Goal: Task Accomplishment & Management: Manage account settings

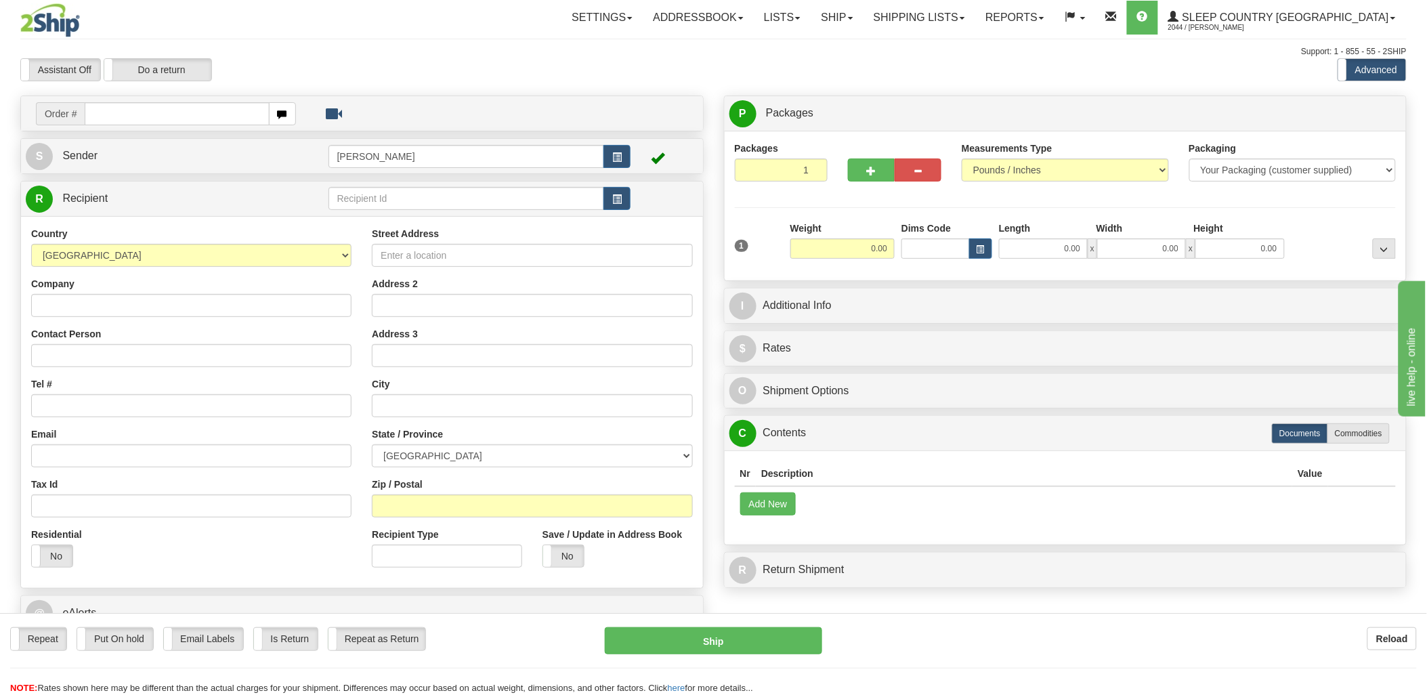
drag, startPoint x: 218, startPoint y: 117, endPoint x: 784, endPoint y: 174, distance: 568.5
click at [221, 117] on input "text" at bounding box center [177, 113] width 184 height 23
type input "9000i08"
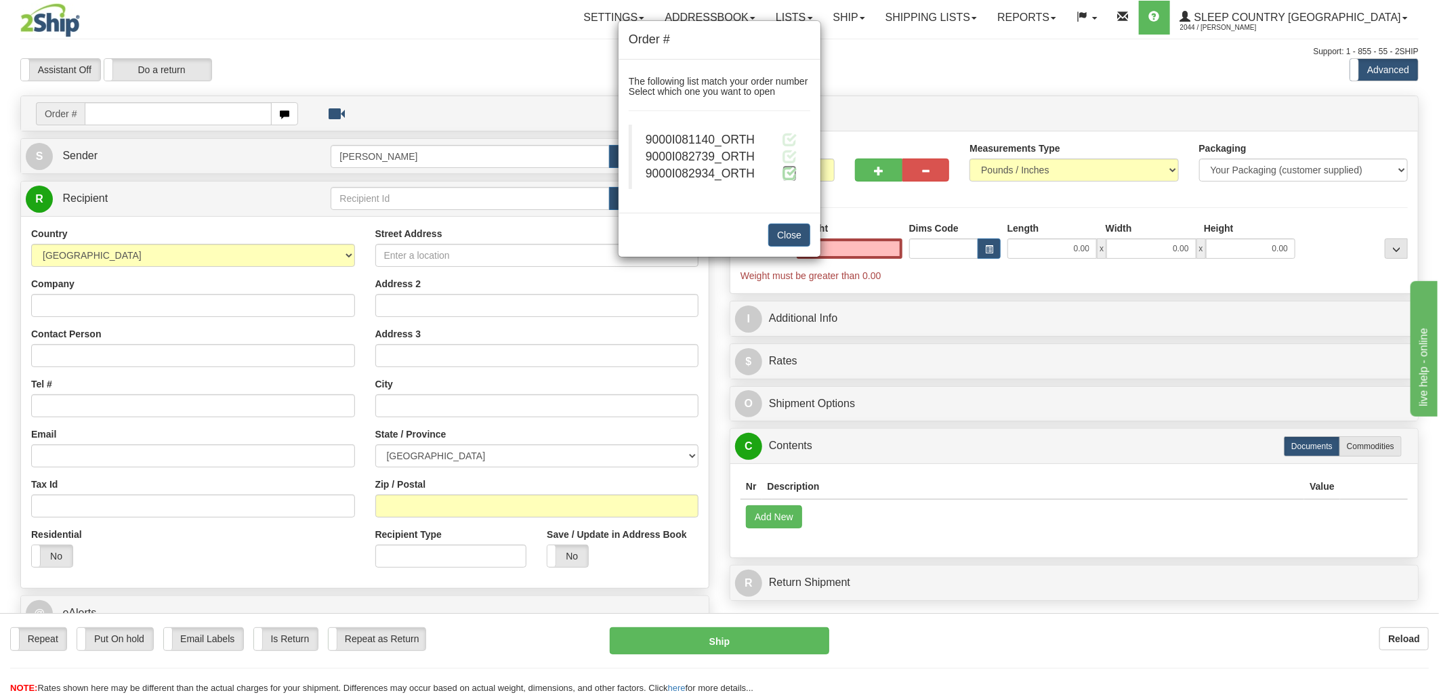
type input "0.00"
click at [786, 171] on span at bounding box center [789, 173] width 14 height 14
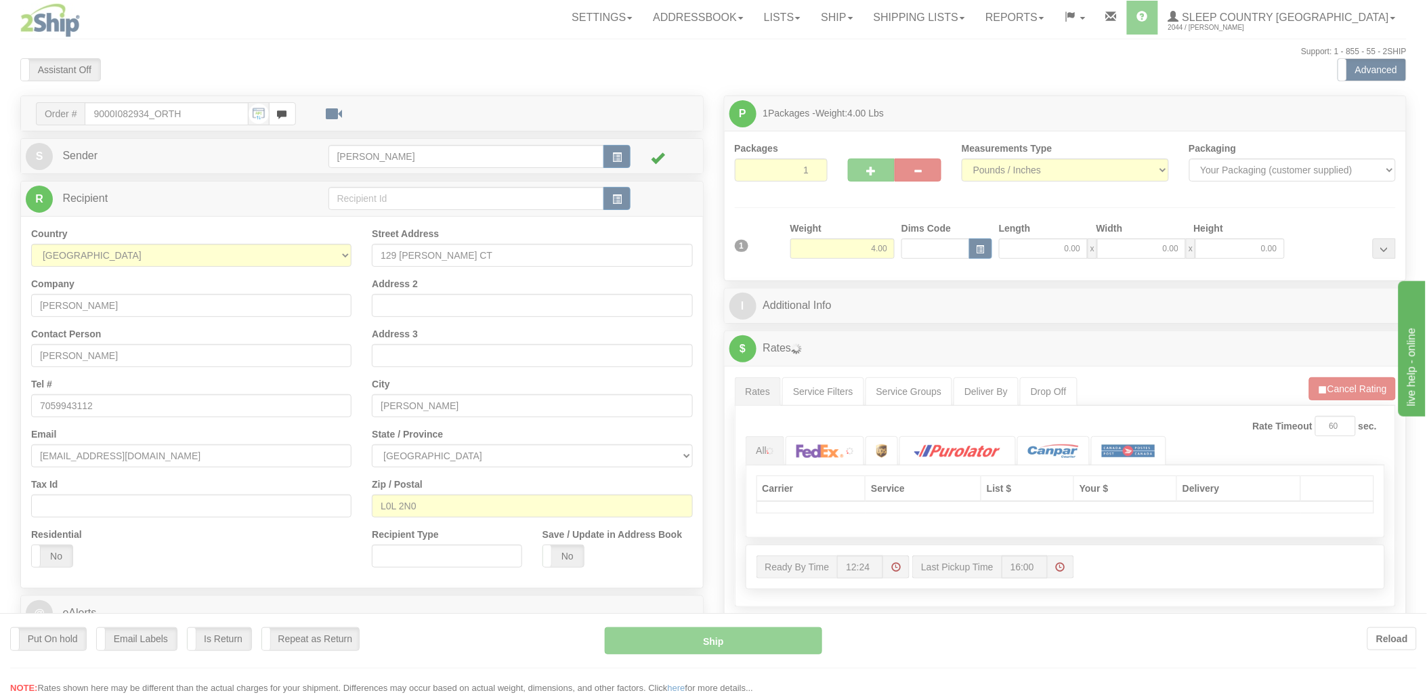
click at [926, 248] on div at bounding box center [713, 347] width 1427 height 695
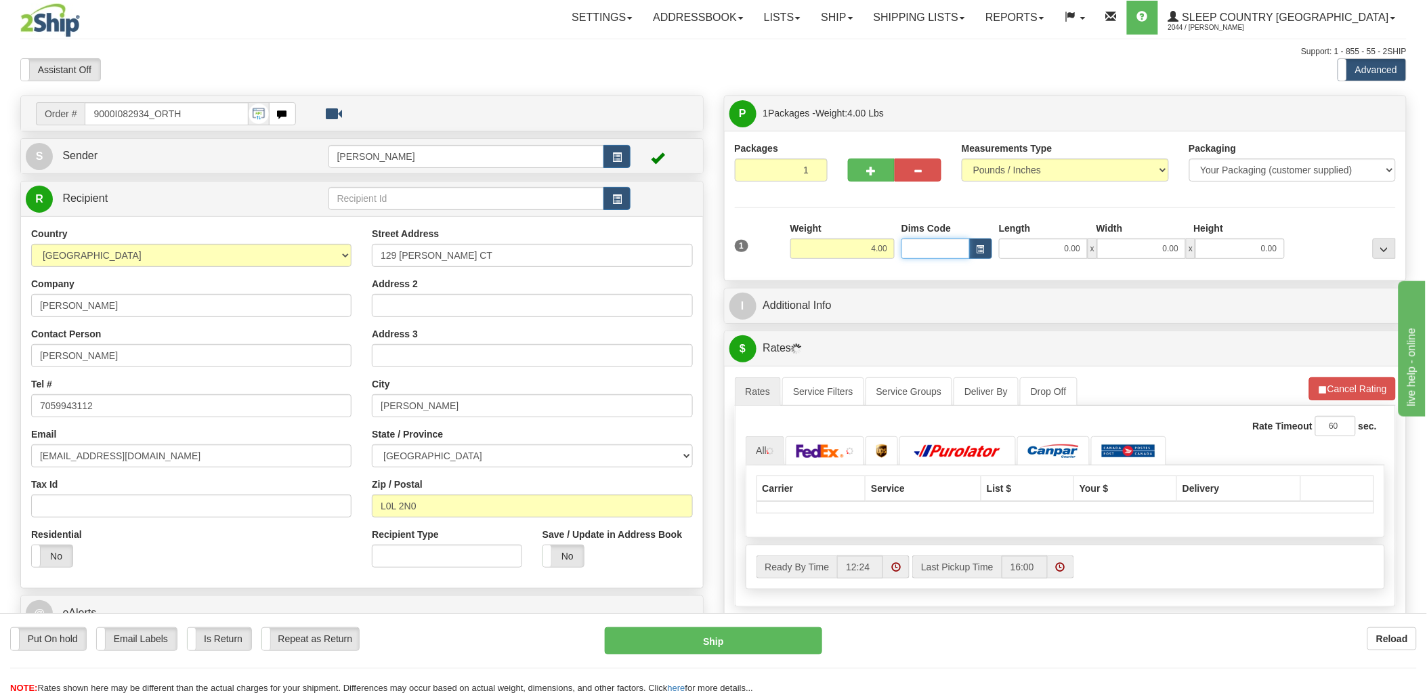
click at [917, 247] on input "Dims Code" at bounding box center [936, 248] width 68 height 20
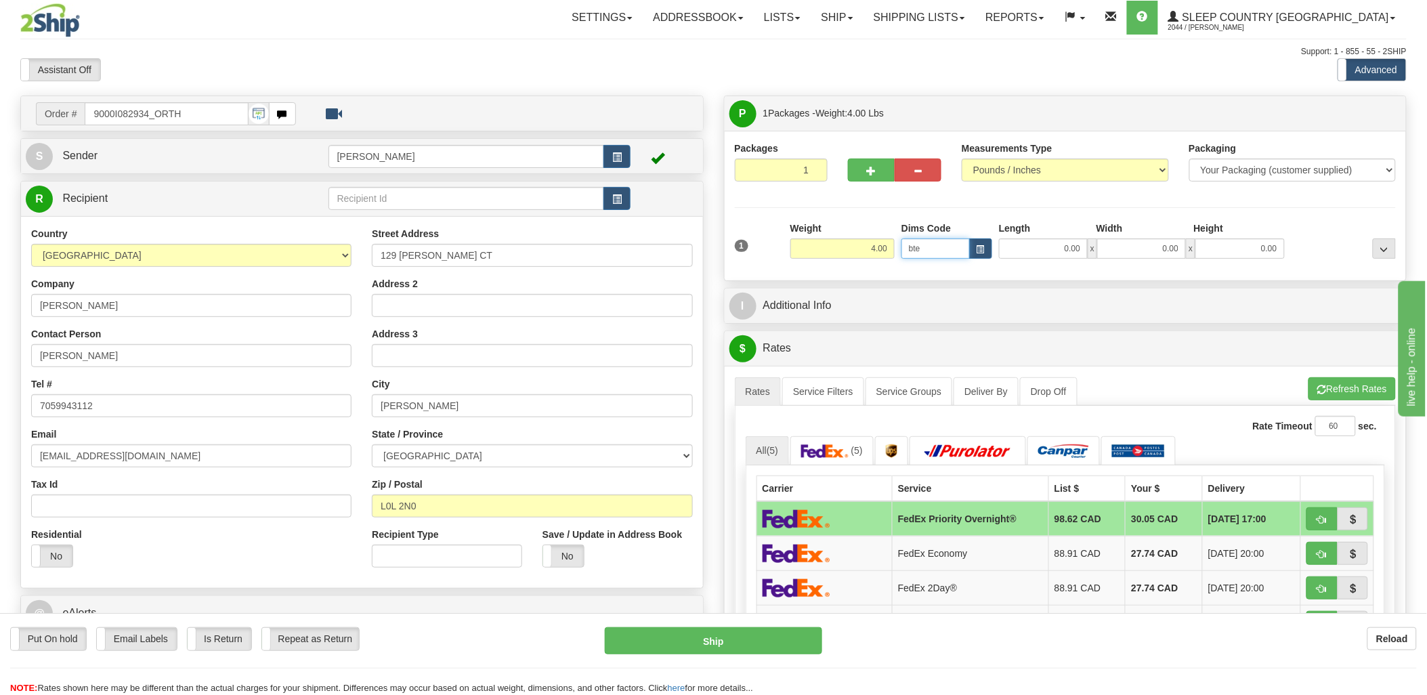
type input "bte"
click button "Delete" at bounding box center [0, 0] width 0 height 0
type input "15.00"
type input "5.00"
type input "25.00"
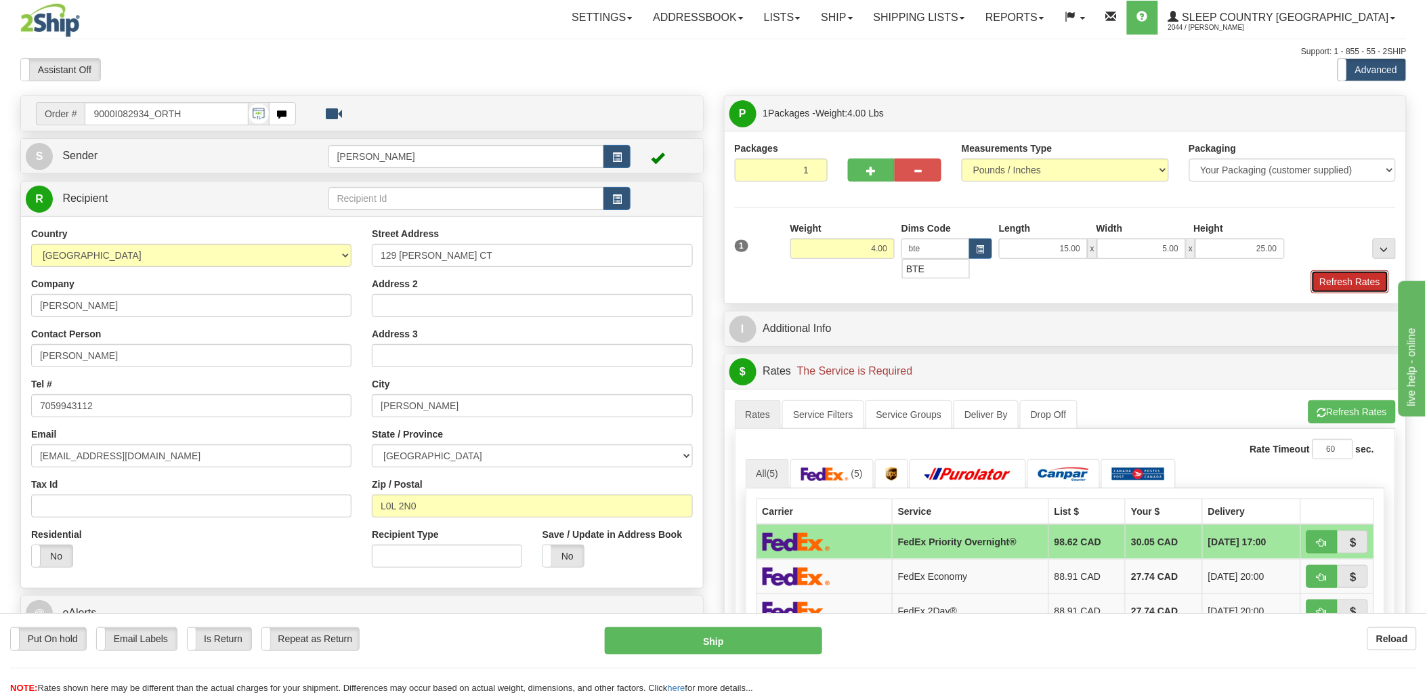
click at [1339, 275] on button "Refresh Rates" at bounding box center [1350, 281] width 78 height 23
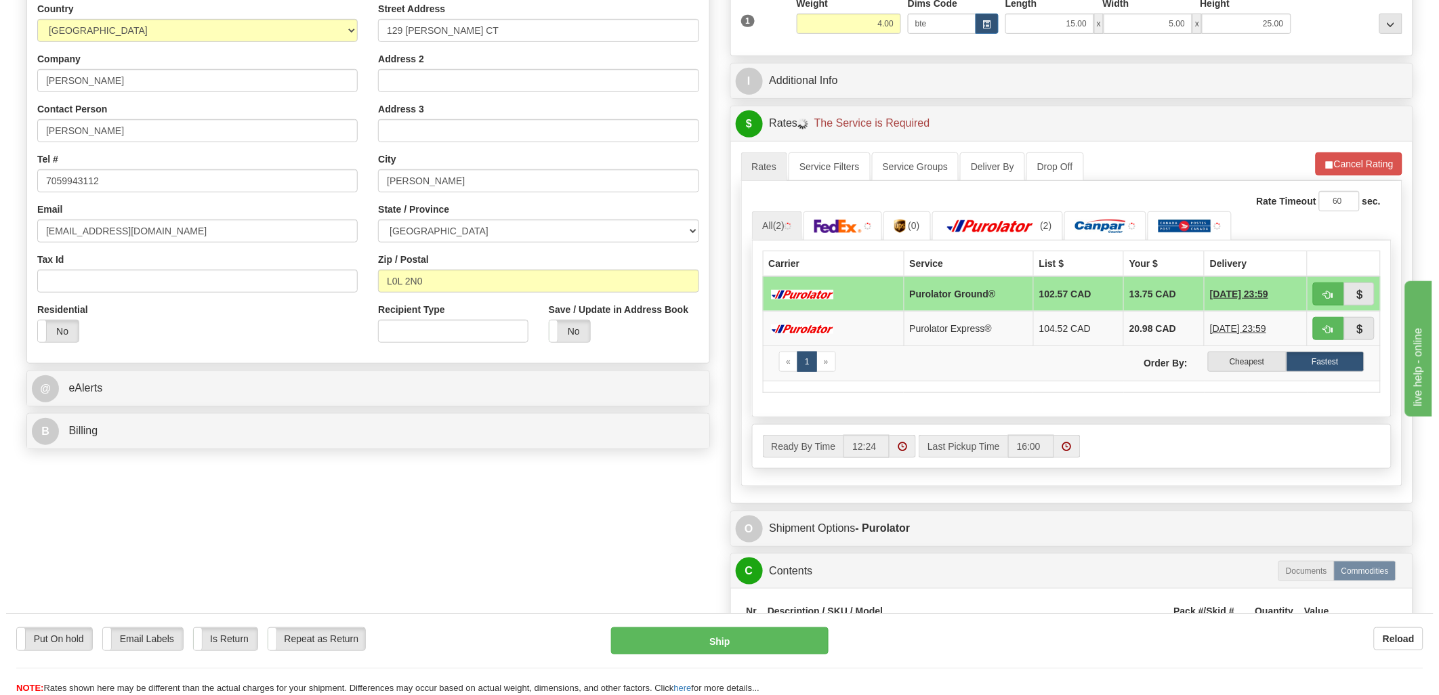
scroll to position [226, 0]
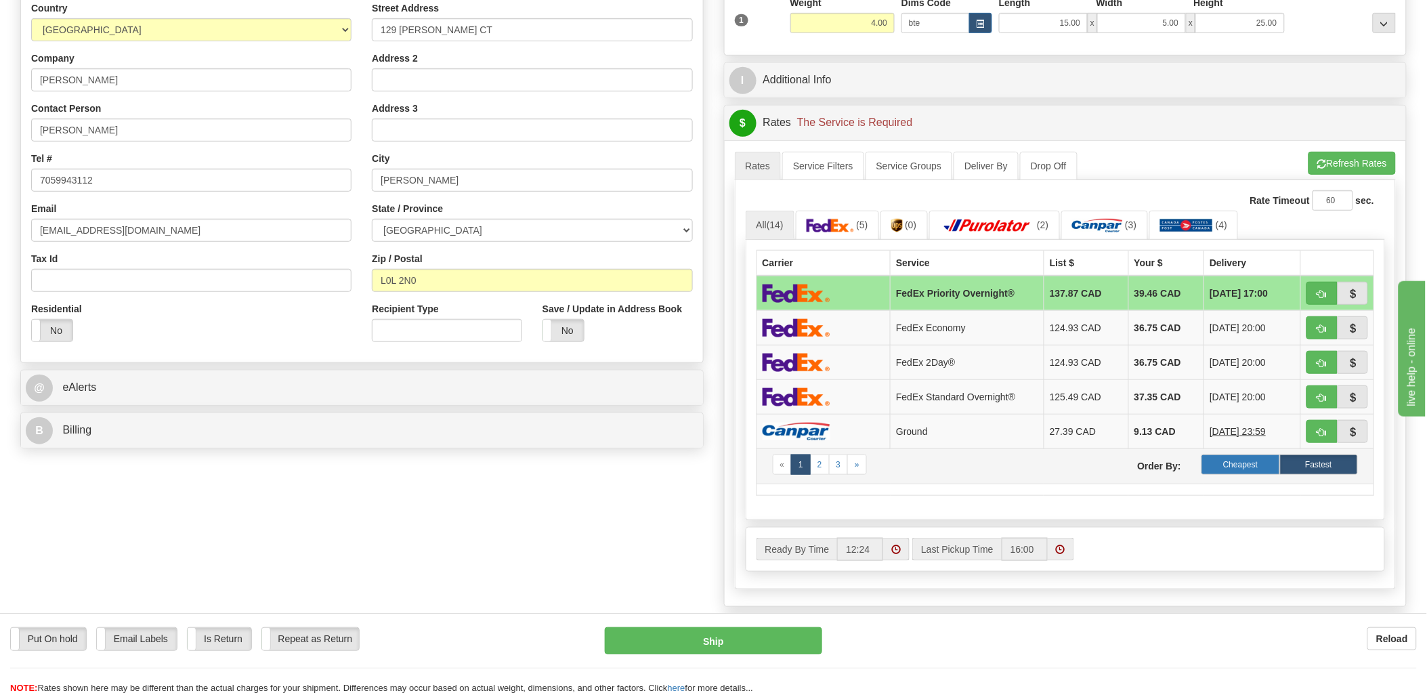
click at [1250, 465] on label "Cheapest" at bounding box center [1241, 465] width 78 height 20
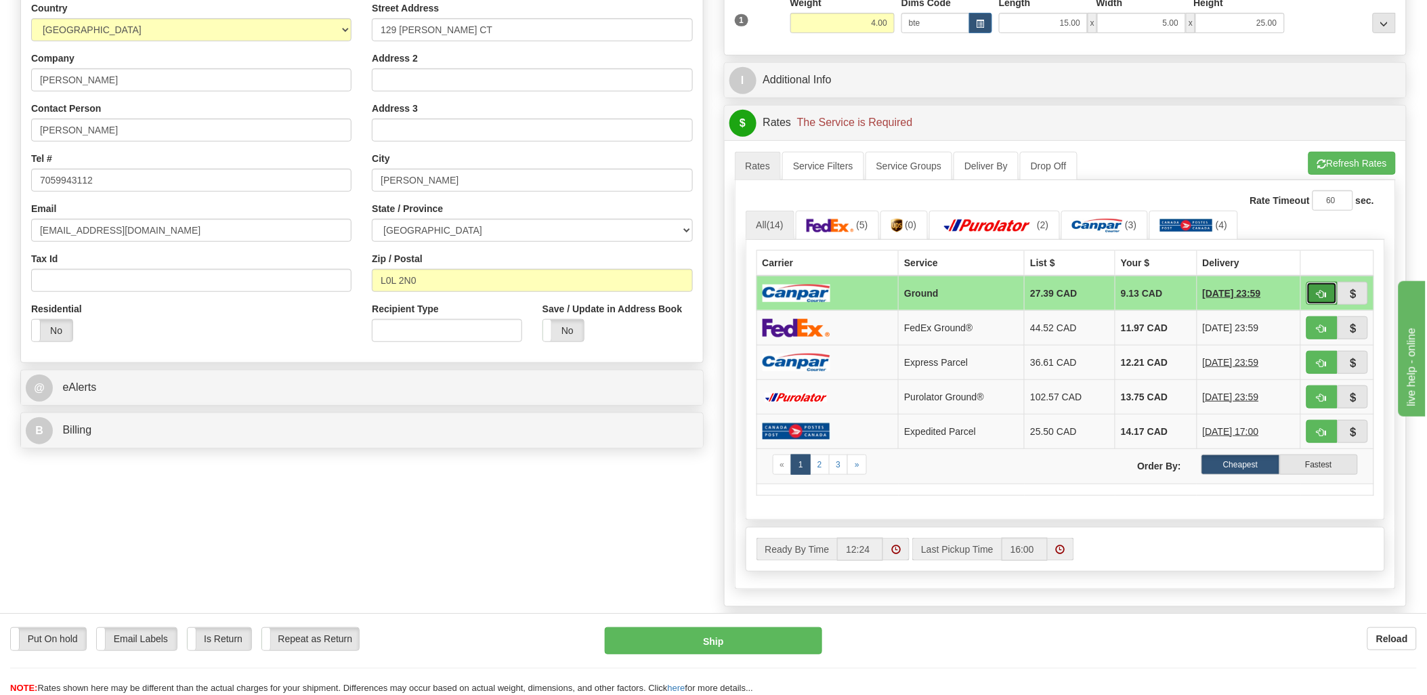
click at [1321, 297] on span "button" at bounding box center [1322, 294] width 9 height 9
type input "1"
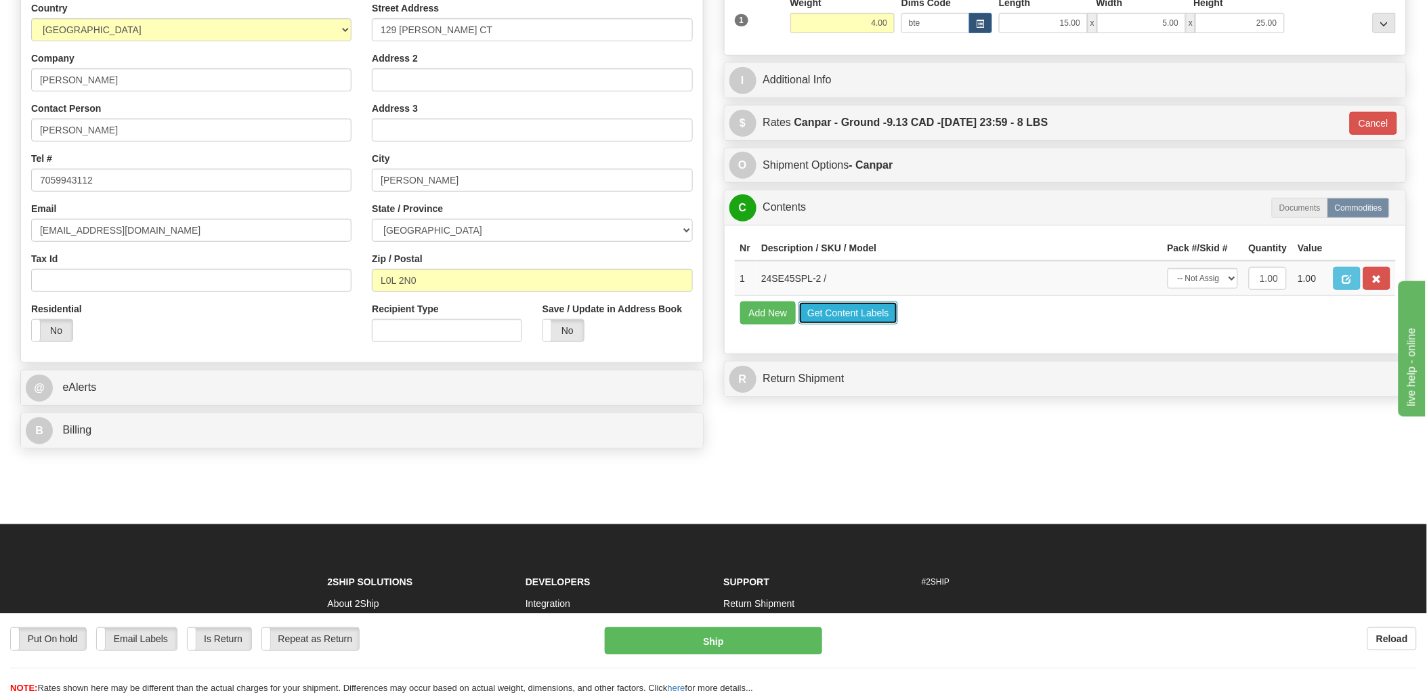
click at [856, 324] on button "Get Content Labels" at bounding box center [849, 312] width 100 height 23
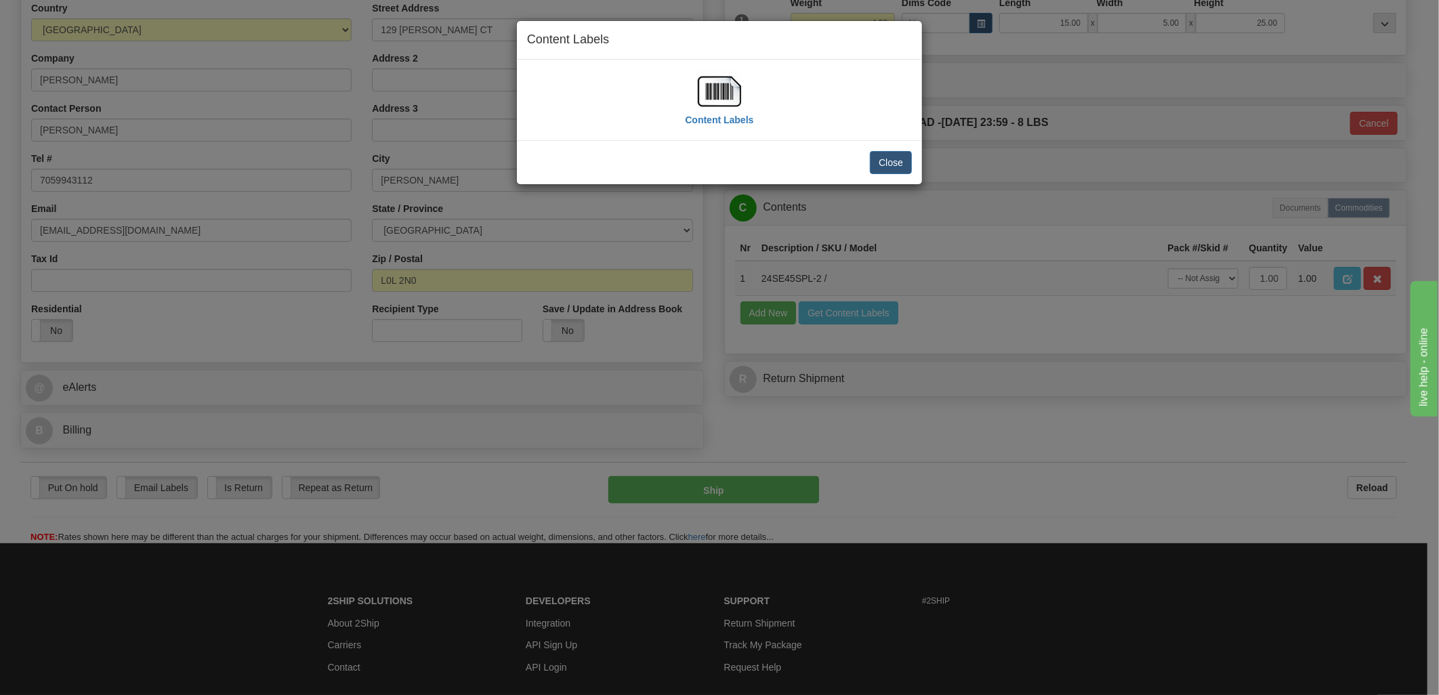
click at [722, 85] on img at bounding box center [719, 91] width 43 height 43
click at [896, 161] on button "Close" at bounding box center [891, 162] width 42 height 23
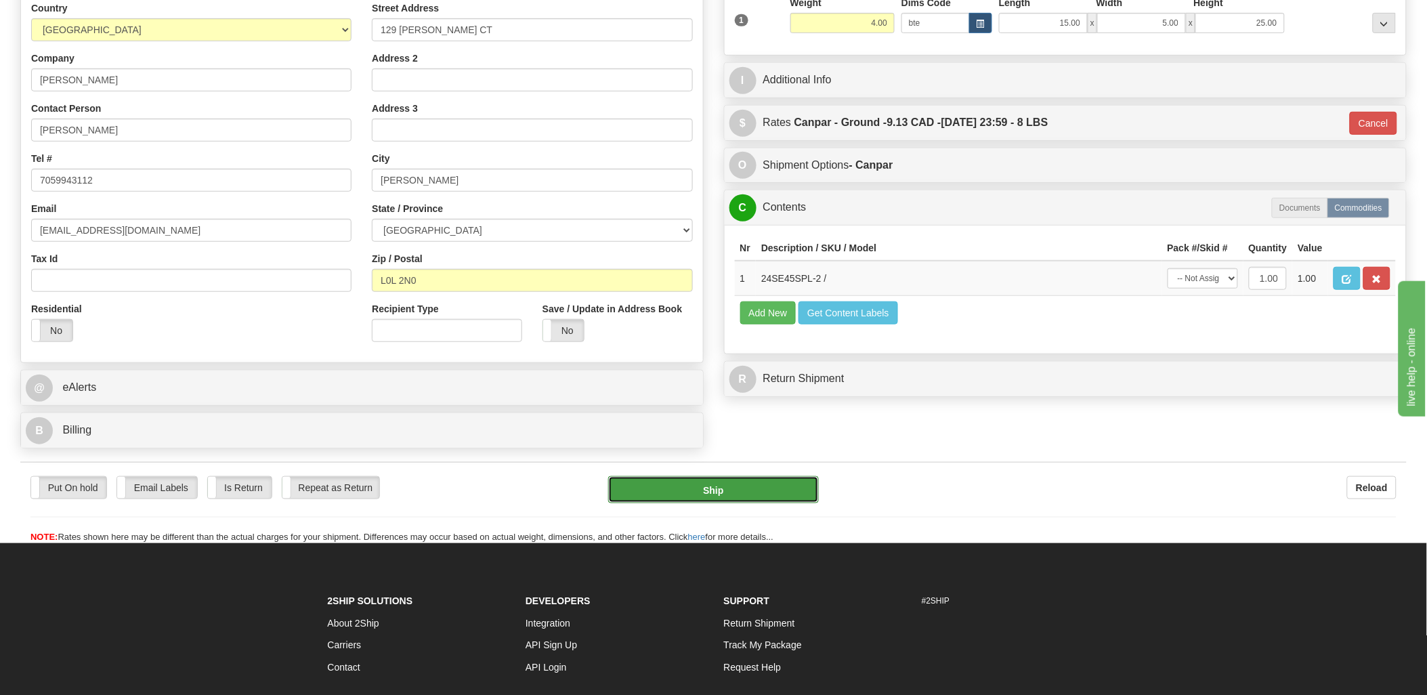
click at [736, 488] on button "Ship" at bounding box center [713, 489] width 211 height 27
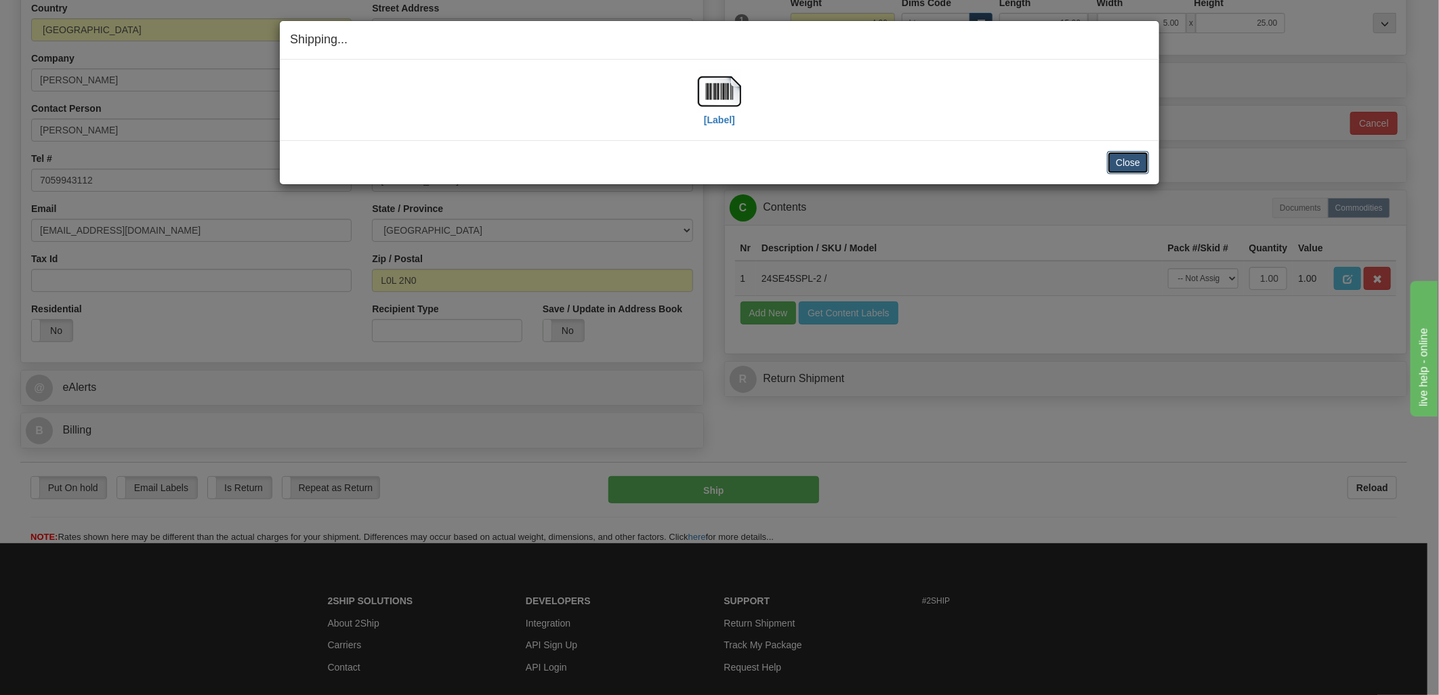
click at [1138, 163] on button "Close" at bounding box center [1128, 162] width 42 height 23
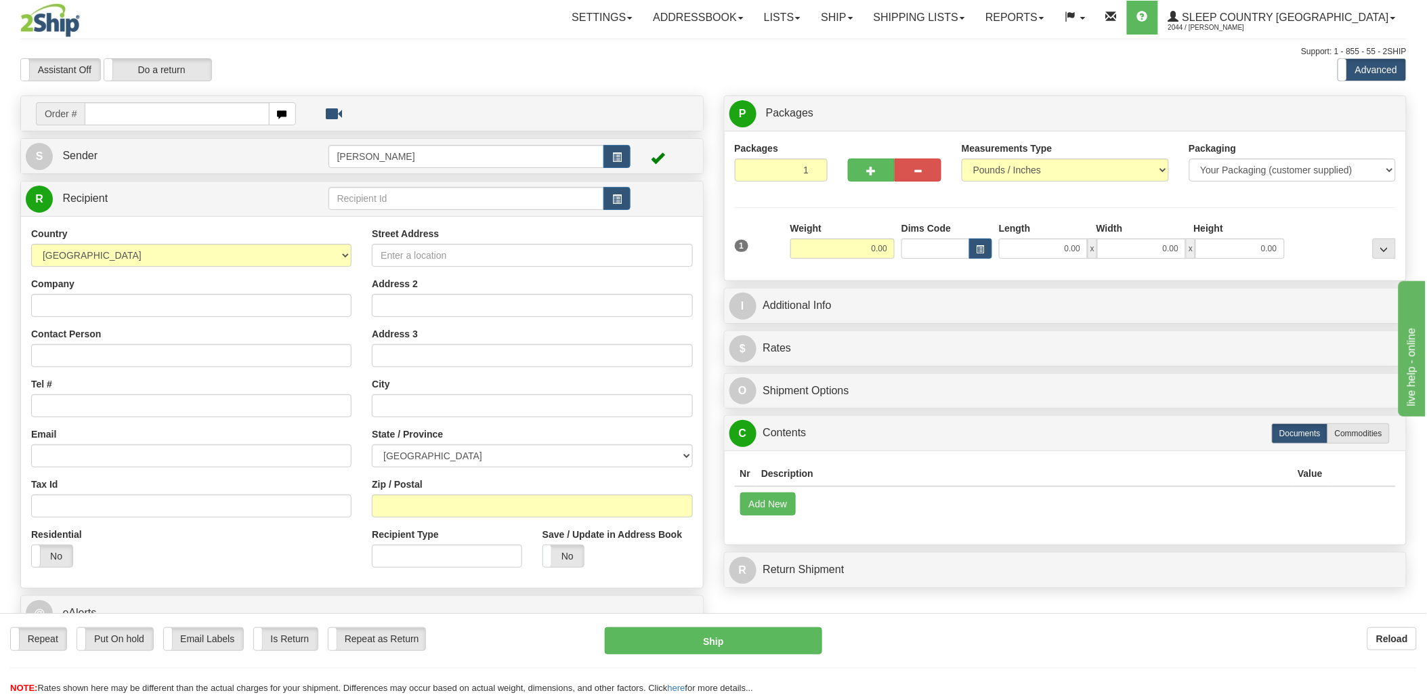
click at [173, 112] on div "Toggle navigation Settings Shipping Preferences Fields Preferences New" at bounding box center [713, 375] width 1427 height 750
drag, startPoint x: 173, startPoint y: 112, endPoint x: 204, endPoint y: 99, distance: 34.0
click at [174, 112] on input "text" at bounding box center [177, 113] width 184 height 23
type input "9002i"
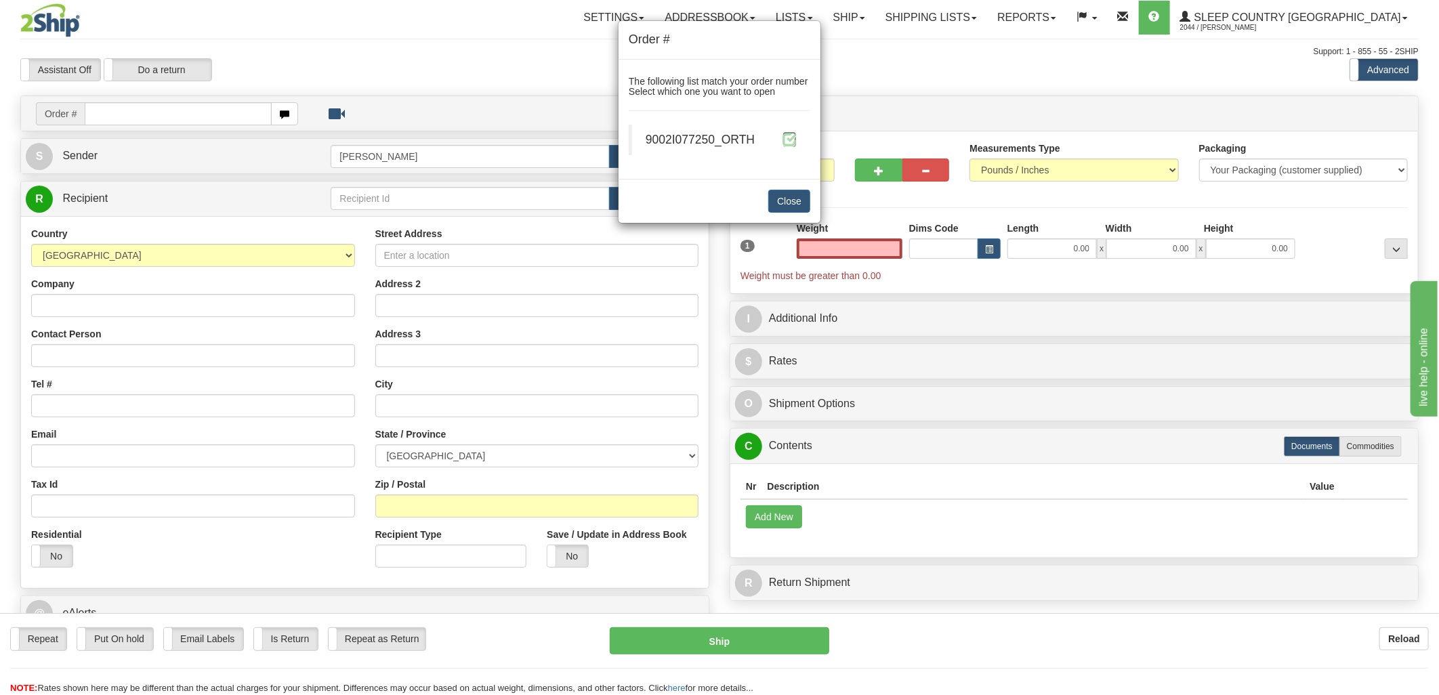
type input "0.00"
click at [791, 135] on span at bounding box center [789, 139] width 14 height 14
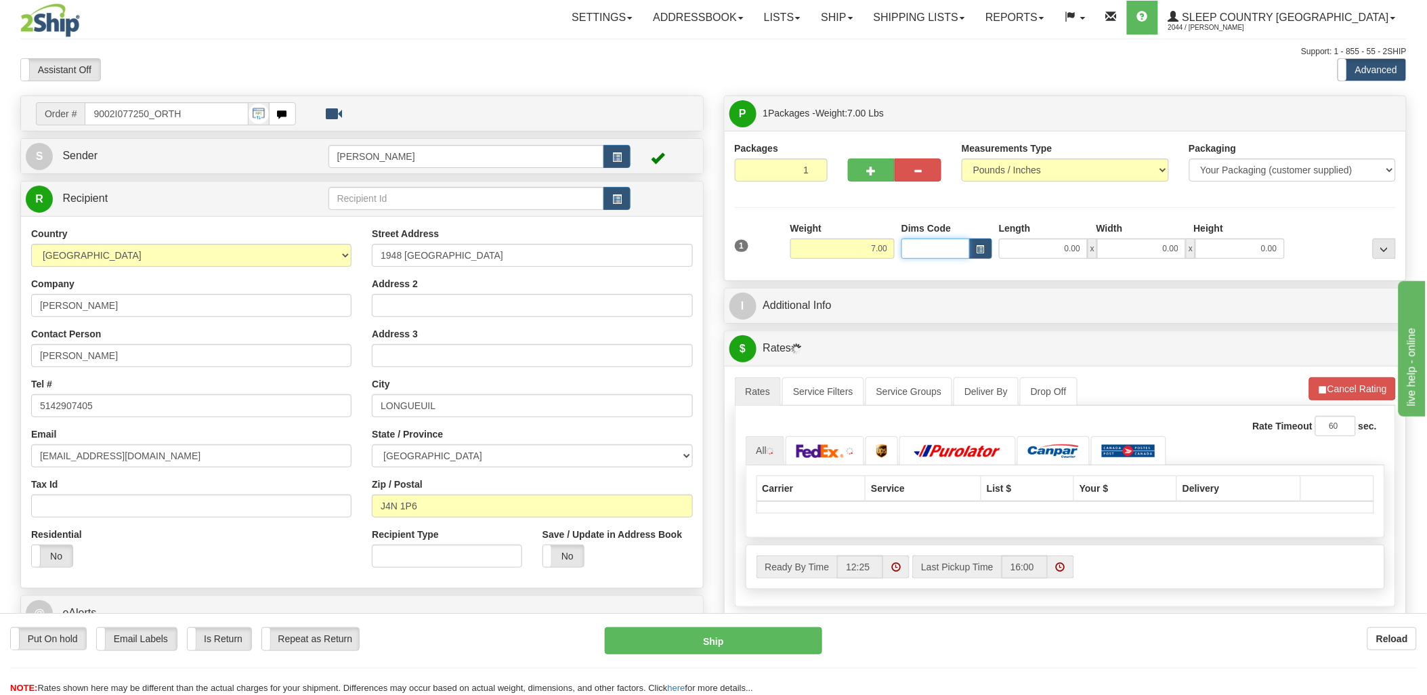
click at [938, 251] on input "Dims Code" at bounding box center [936, 248] width 68 height 20
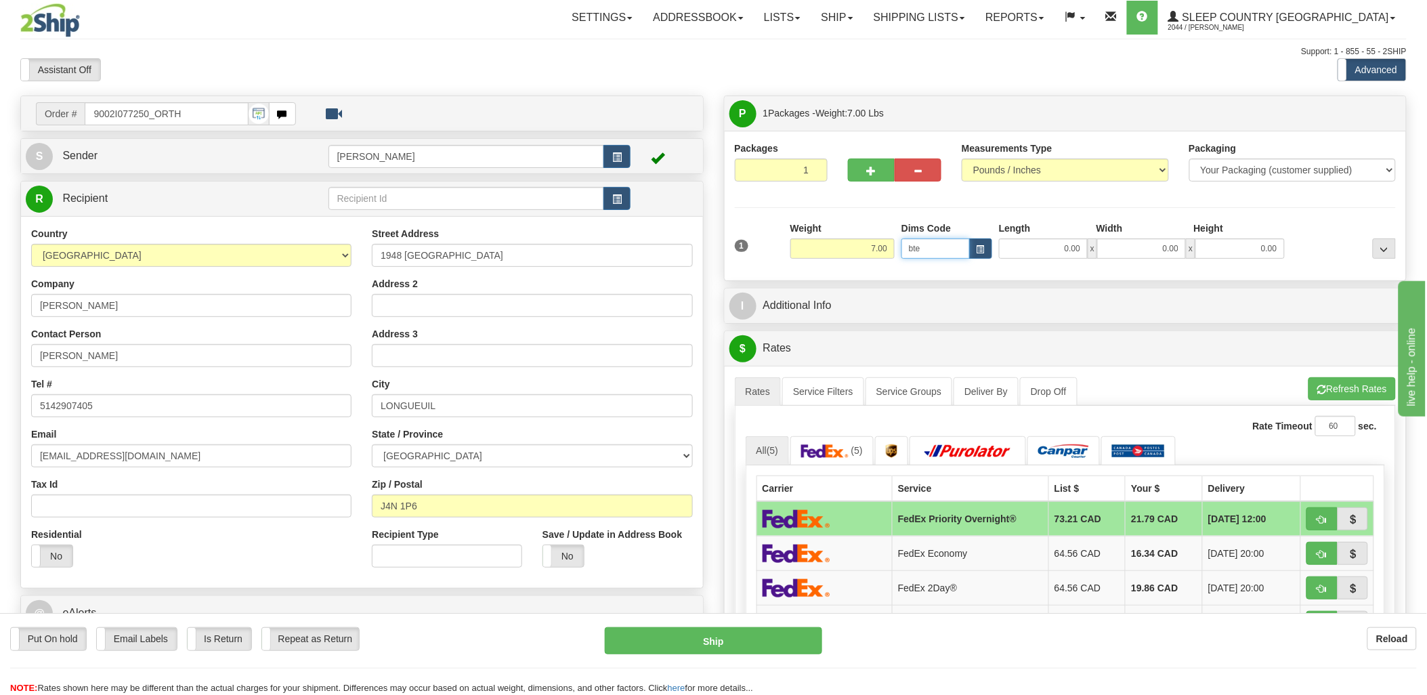
type input "bte"
click button "Delete" at bounding box center [0, 0] width 0 height 0
type input "15.00"
type input "5.00"
type input "25.00"
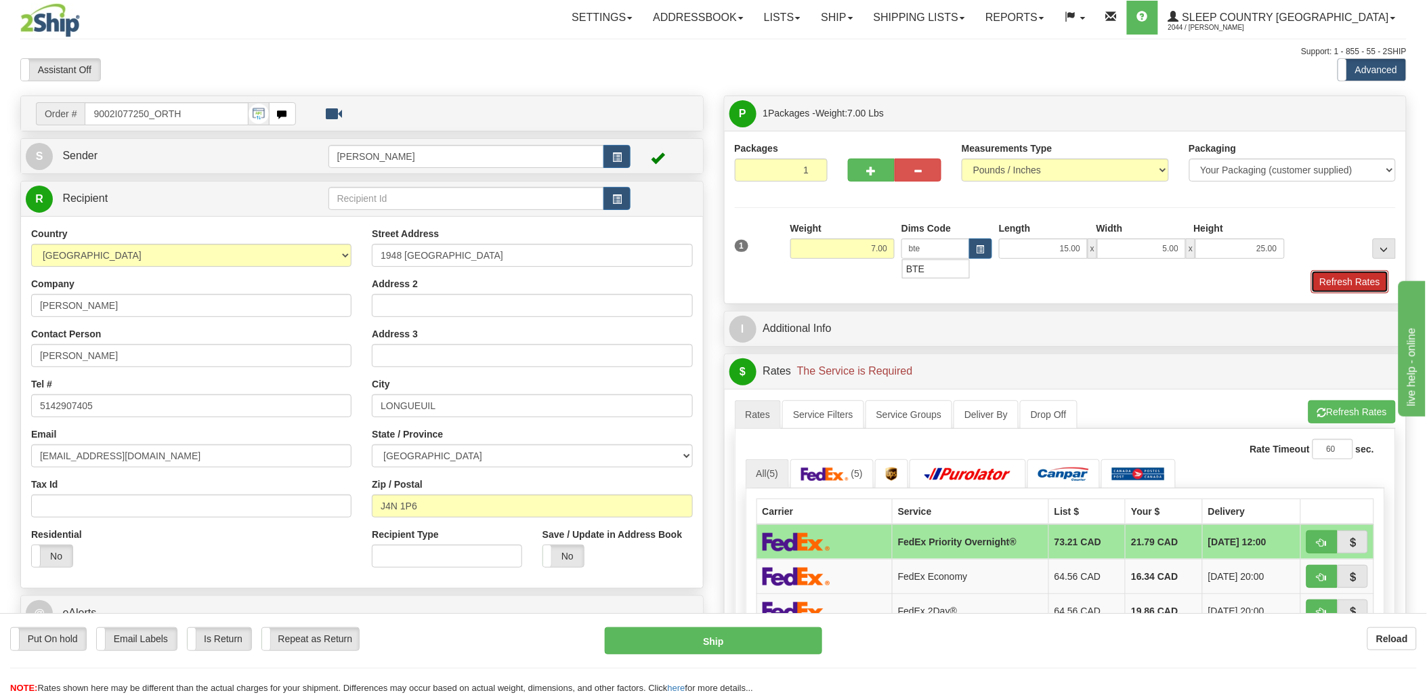
click at [1360, 283] on button "Refresh Rates" at bounding box center [1350, 281] width 78 height 23
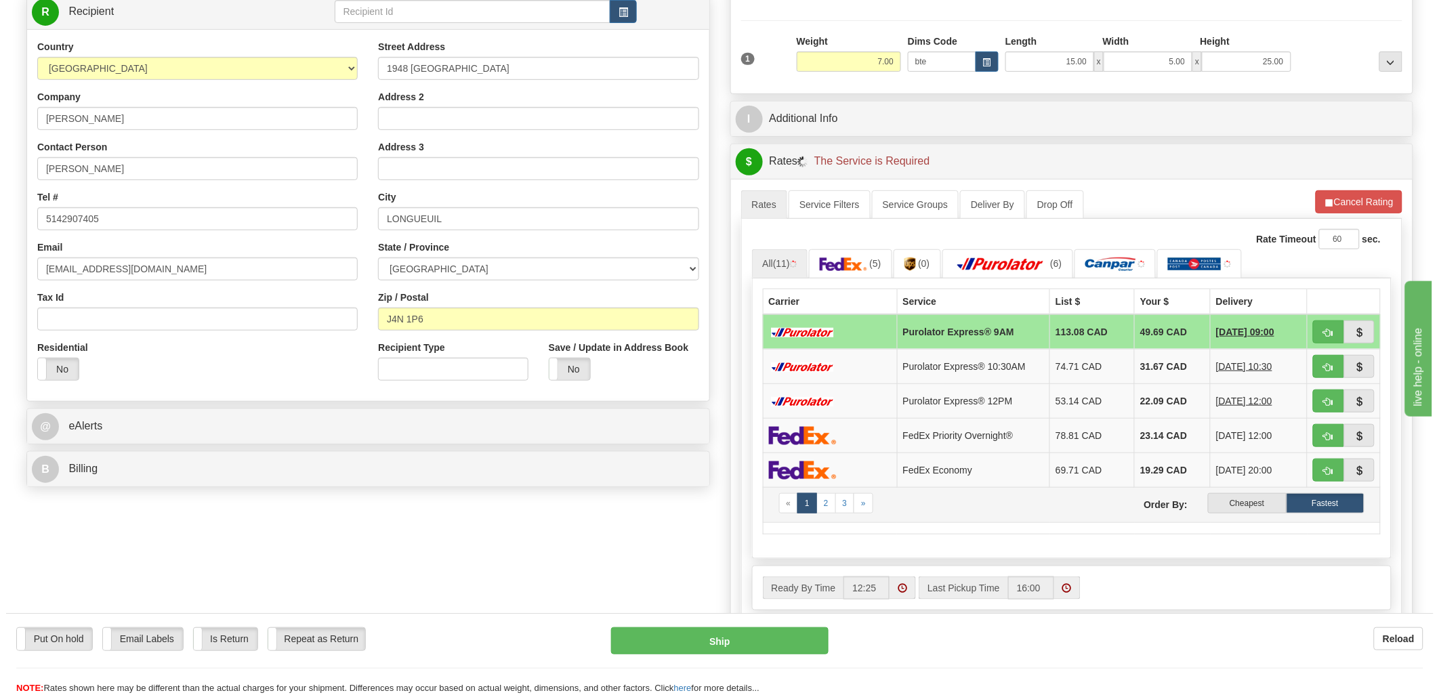
scroll to position [226, 0]
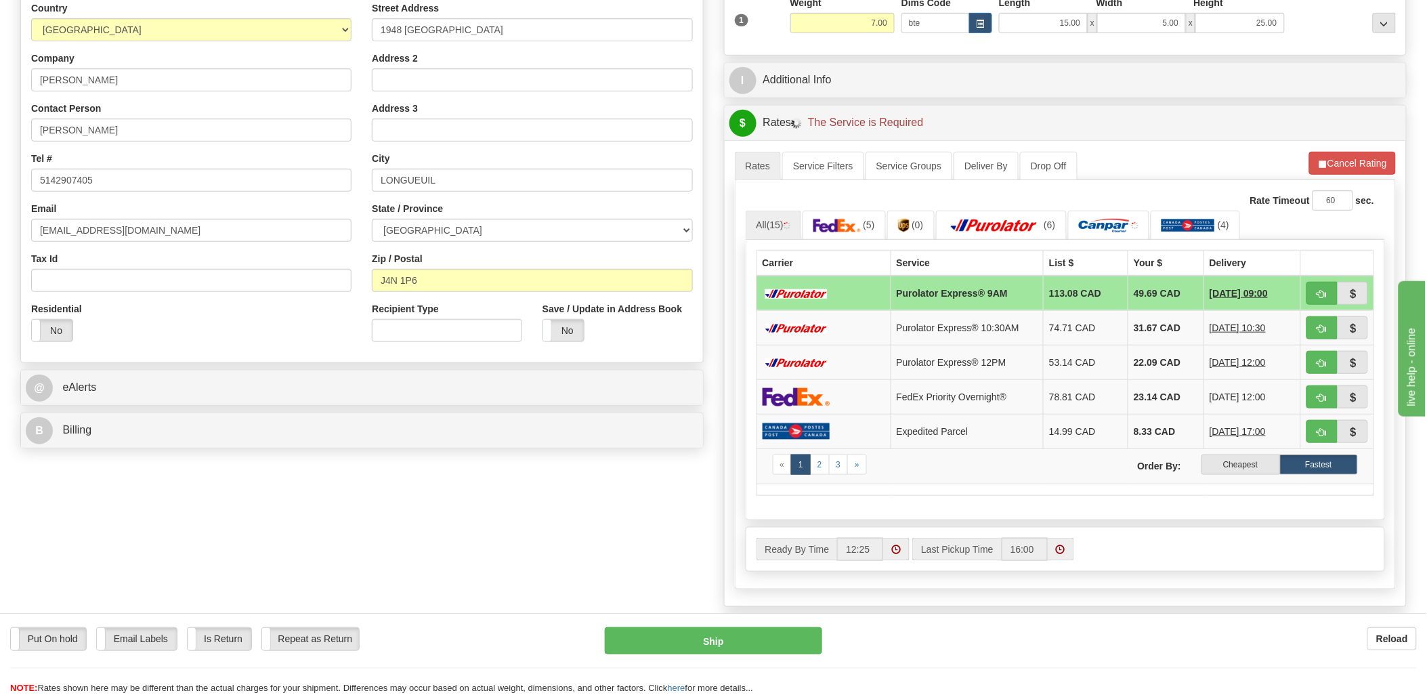
click at [1250, 466] on label "Cheapest" at bounding box center [1241, 465] width 78 height 20
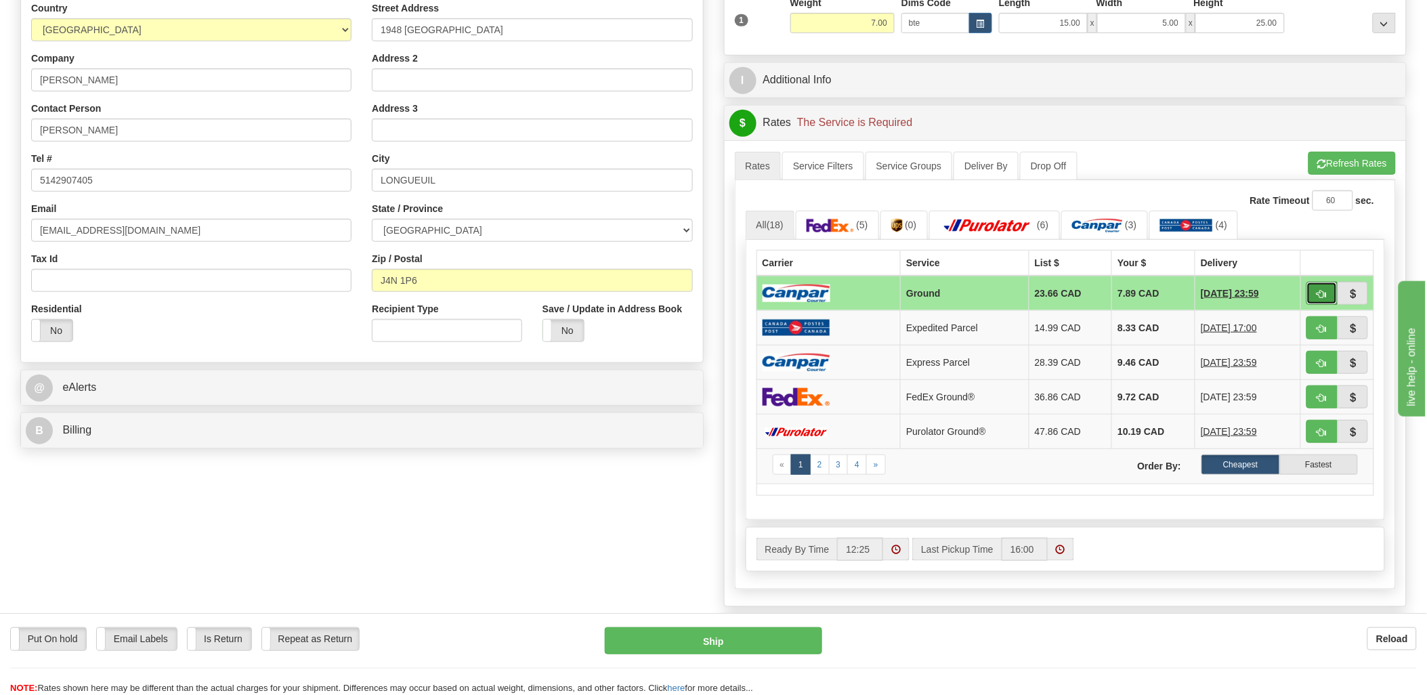
click at [1319, 290] on span "button" at bounding box center [1322, 294] width 9 height 9
type input "1"
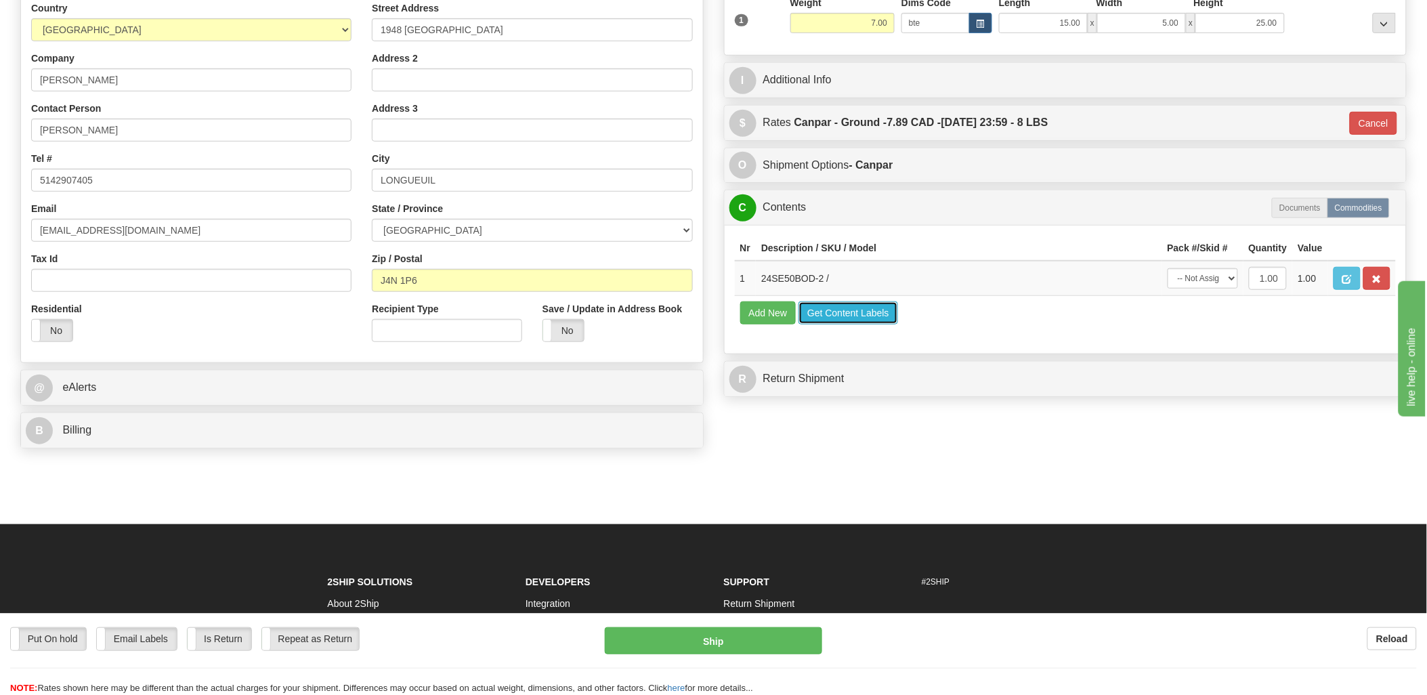
click at [856, 324] on button "Get Content Labels" at bounding box center [849, 312] width 100 height 23
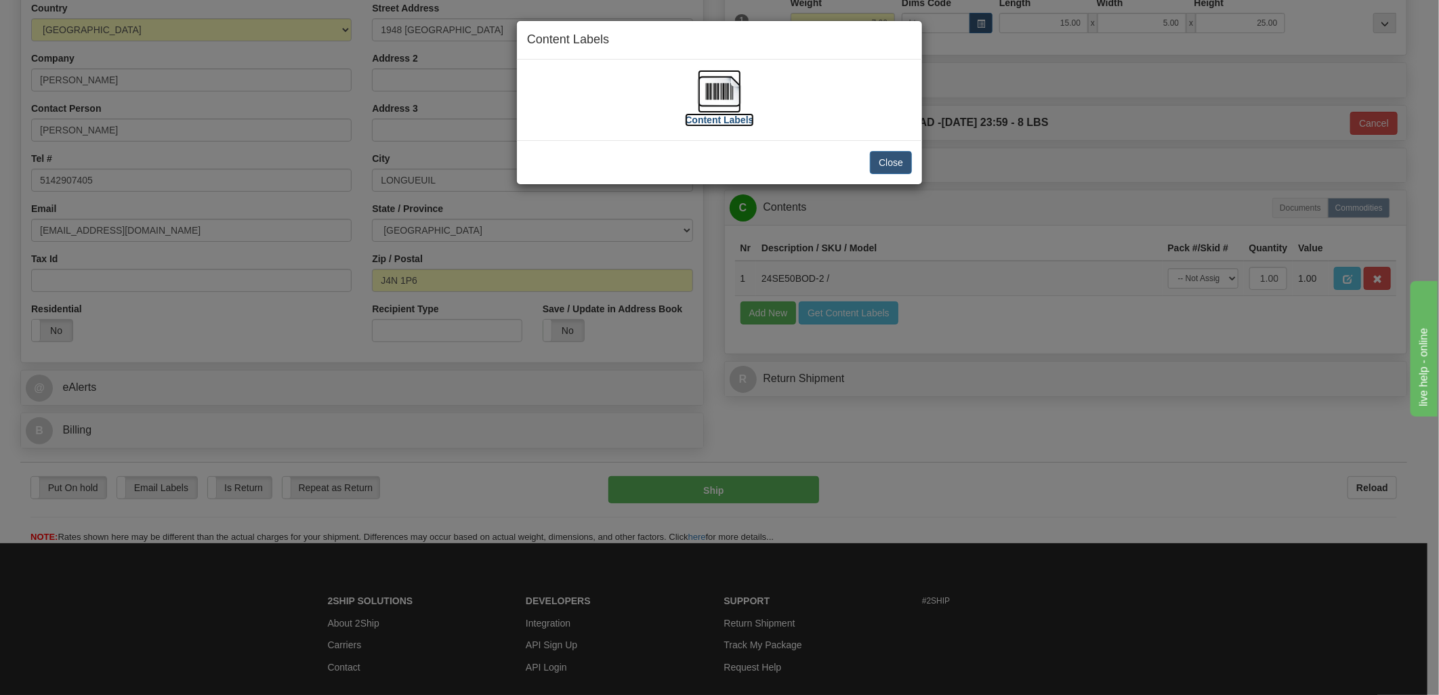
click at [734, 95] on img at bounding box center [719, 91] width 43 height 43
click at [878, 173] on button "Close" at bounding box center [891, 162] width 42 height 23
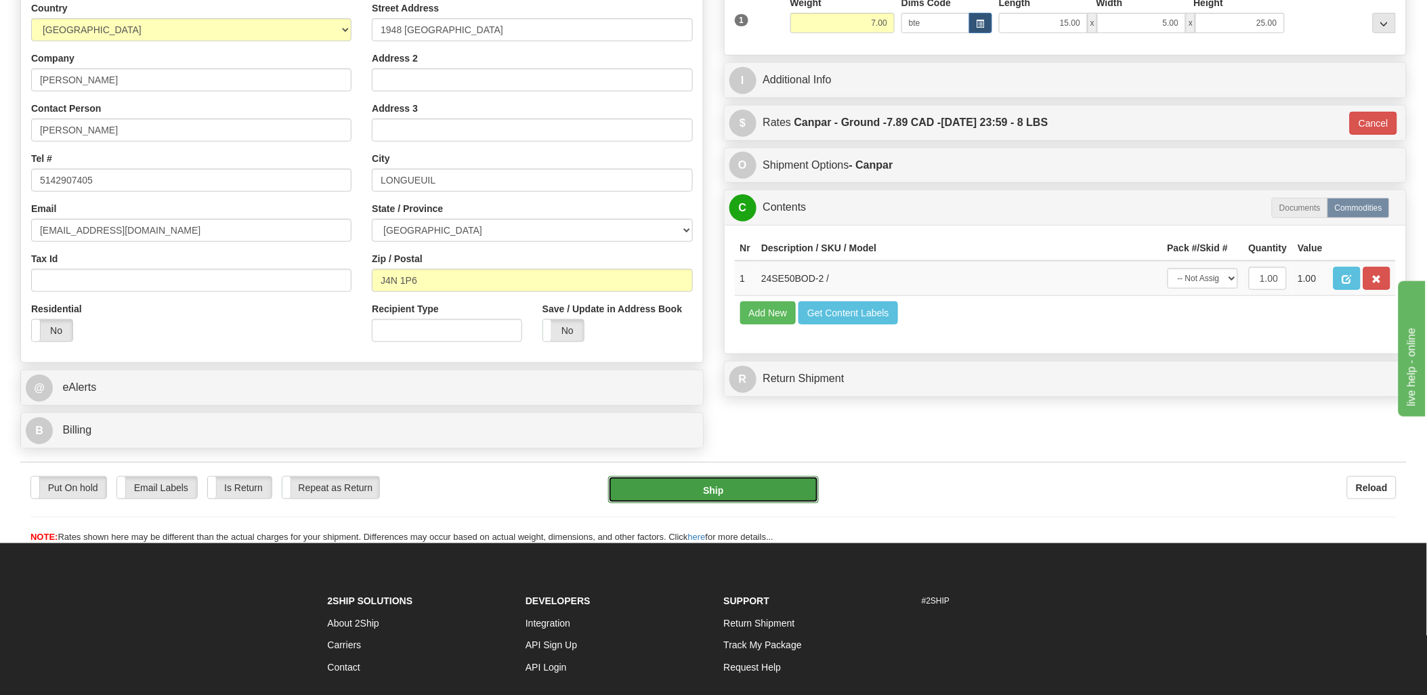
click at [736, 484] on button "Ship" at bounding box center [713, 489] width 211 height 27
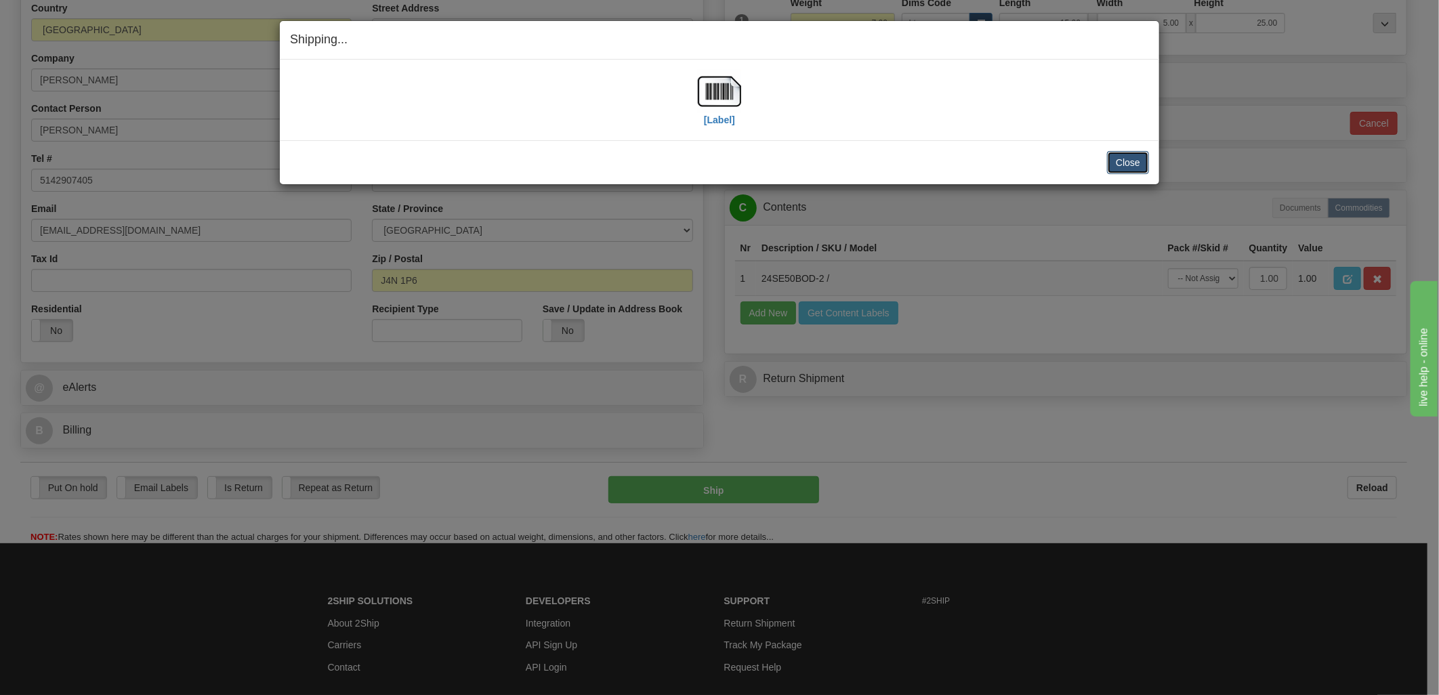
click at [1133, 161] on button "Close" at bounding box center [1128, 162] width 42 height 23
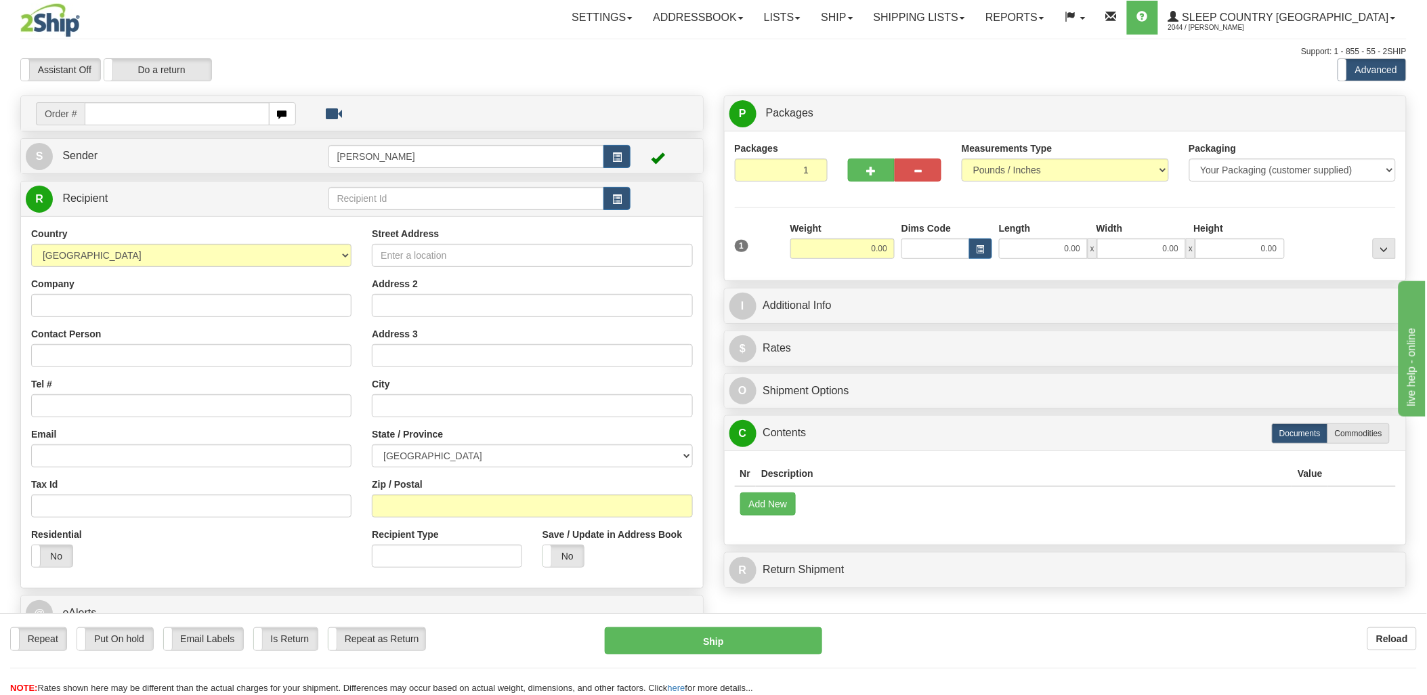
click at [166, 114] on input "text" at bounding box center [177, 113] width 184 height 23
type input "9000i"
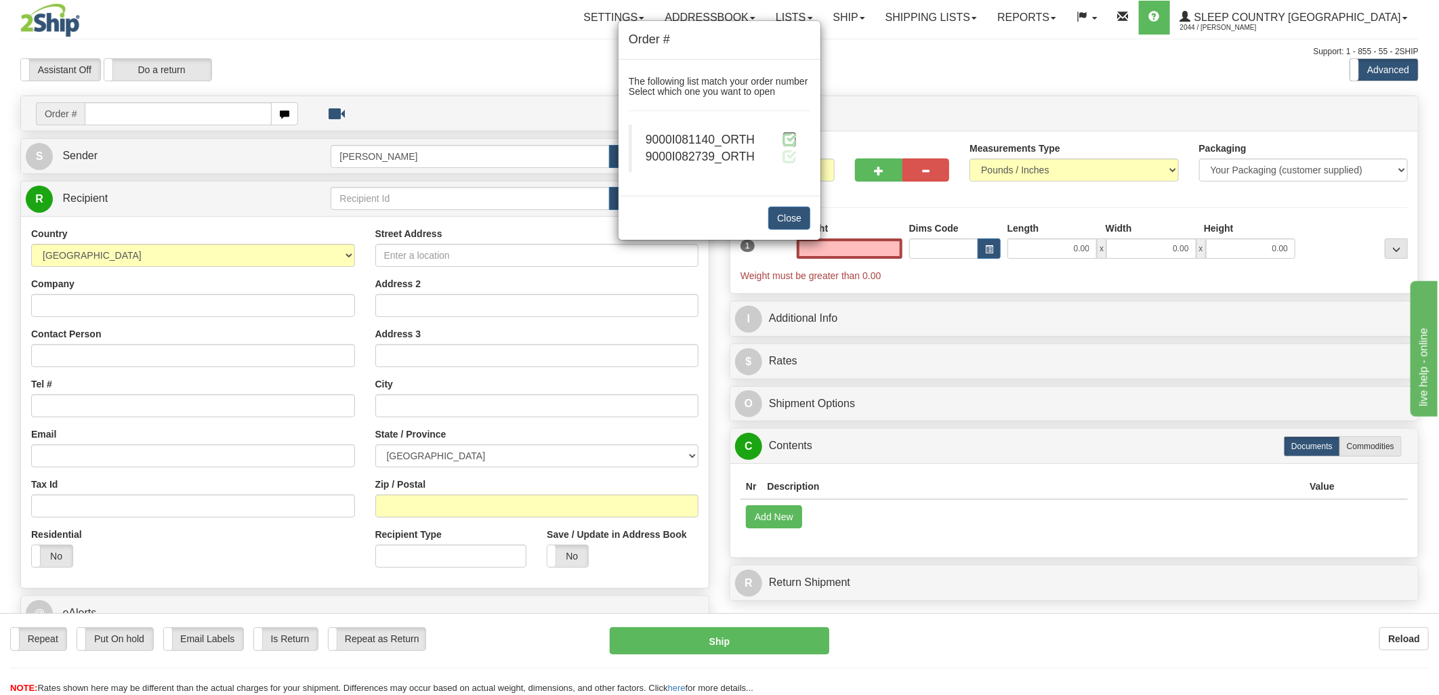
type input "0.00"
click at [794, 132] on span at bounding box center [789, 139] width 14 height 14
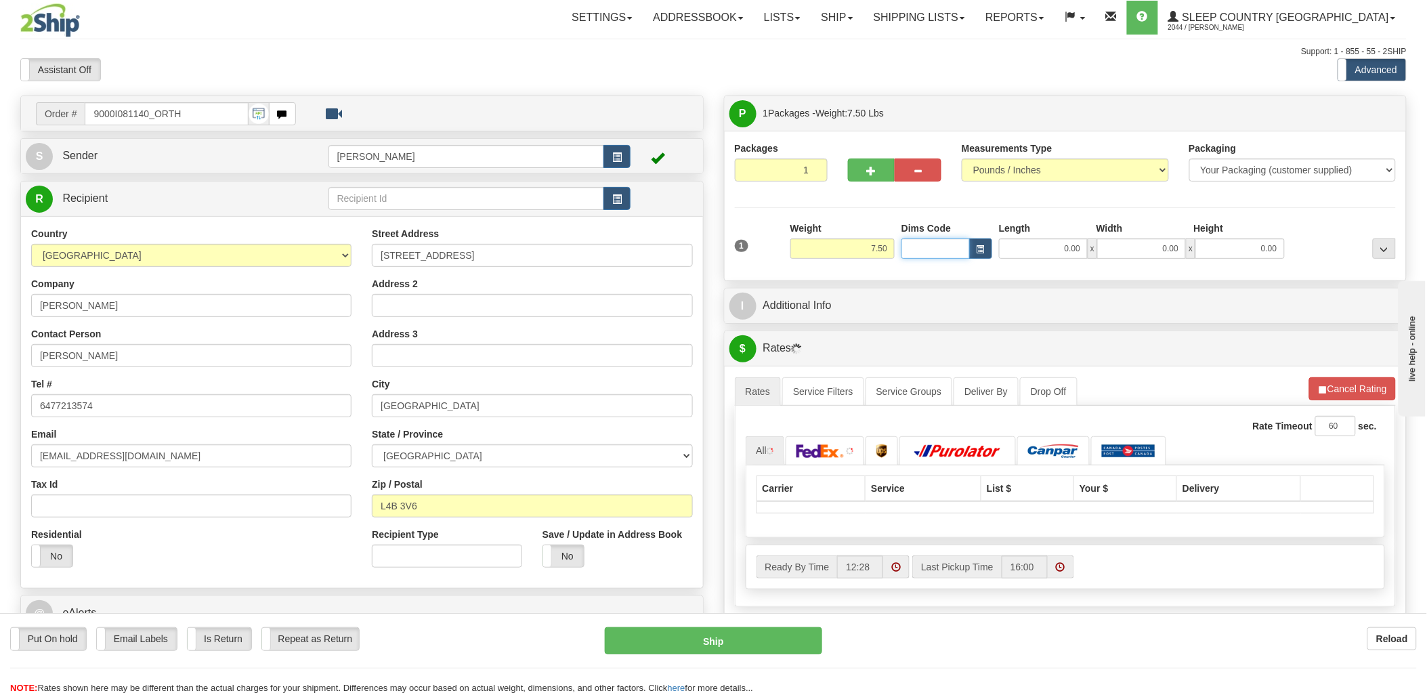
click at [945, 247] on input "Dims Code" at bounding box center [936, 248] width 68 height 20
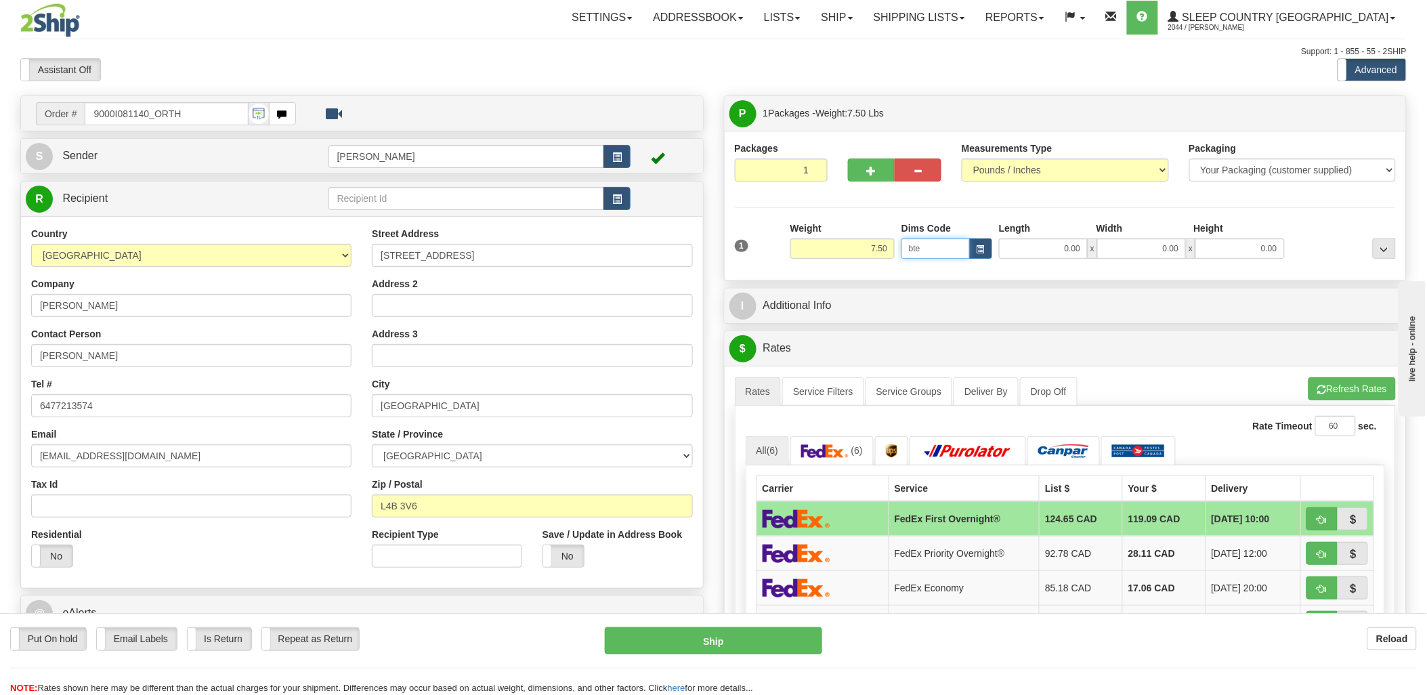
type input "bte"
click button "Delete" at bounding box center [0, 0] width 0 height 0
type input "15.00"
type input "5.00"
type input "25.00"
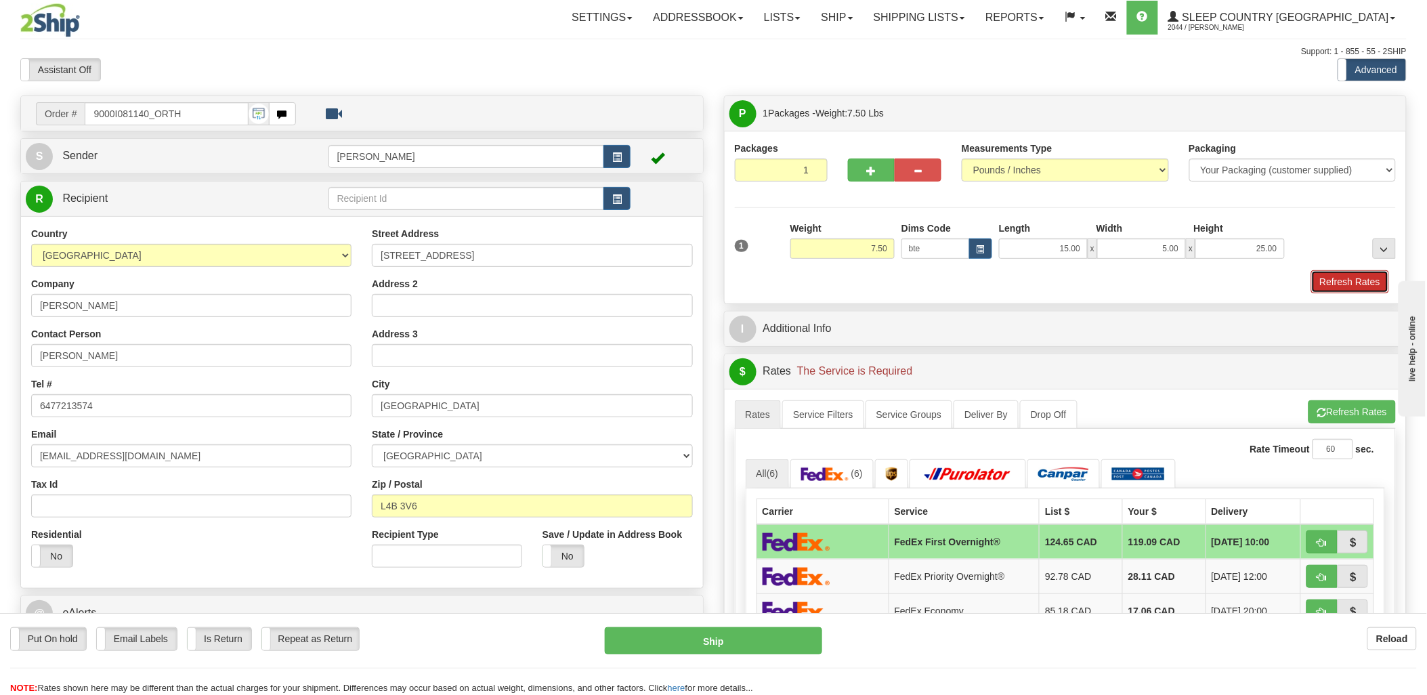
click at [1343, 282] on button "Refresh Rates" at bounding box center [1350, 281] width 78 height 23
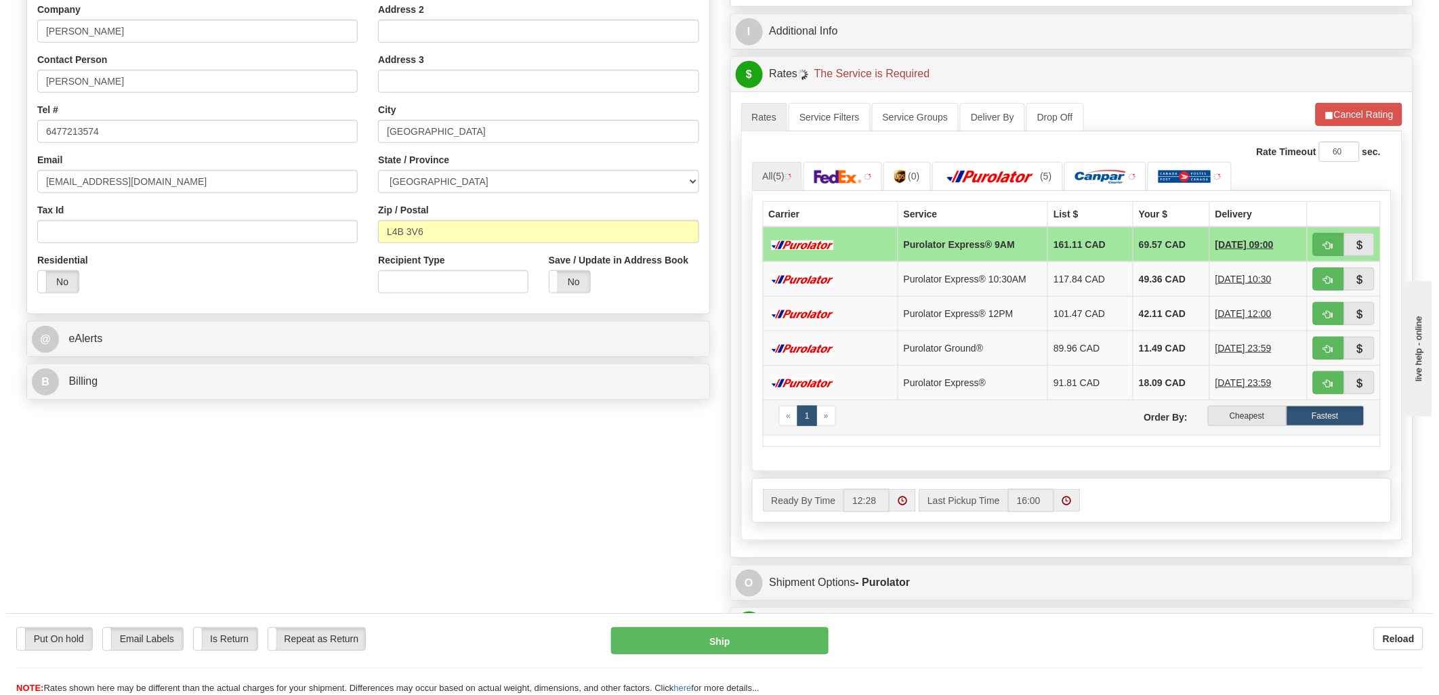
scroll to position [301, 0]
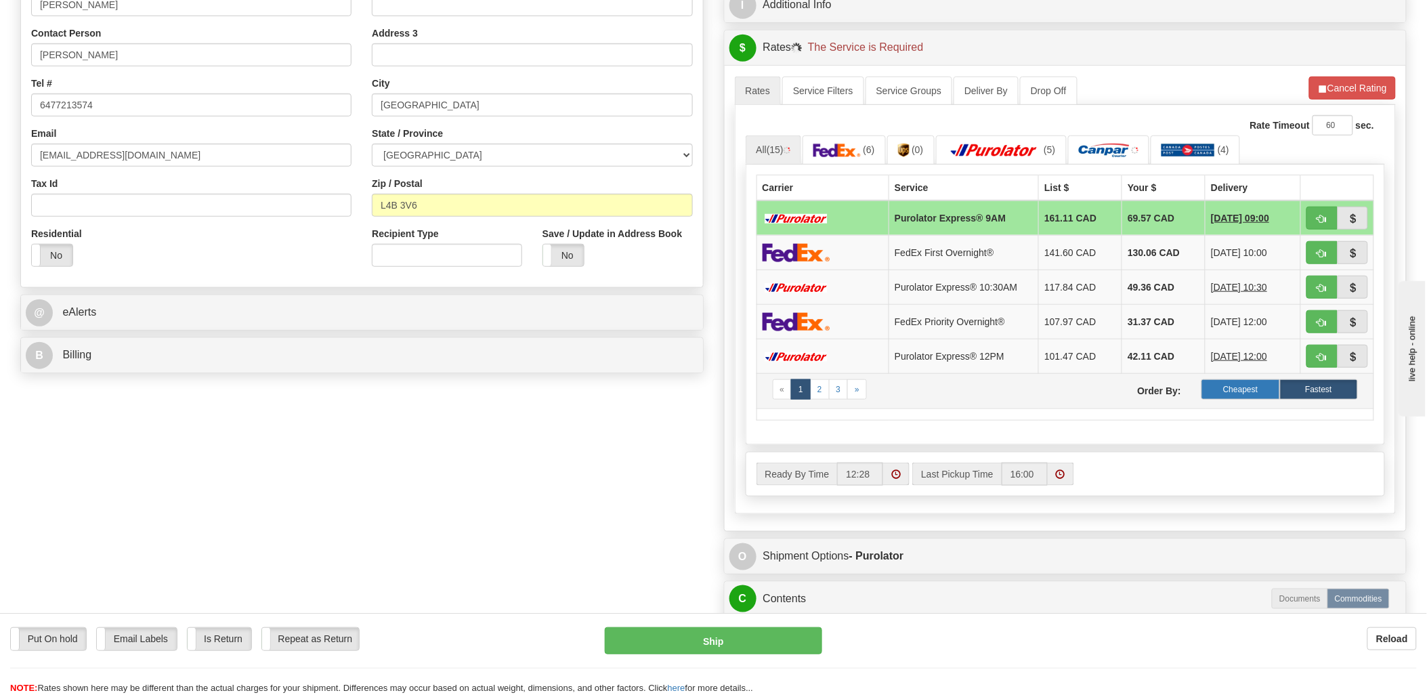
click at [1254, 396] on label "Cheapest" at bounding box center [1241, 389] width 78 height 20
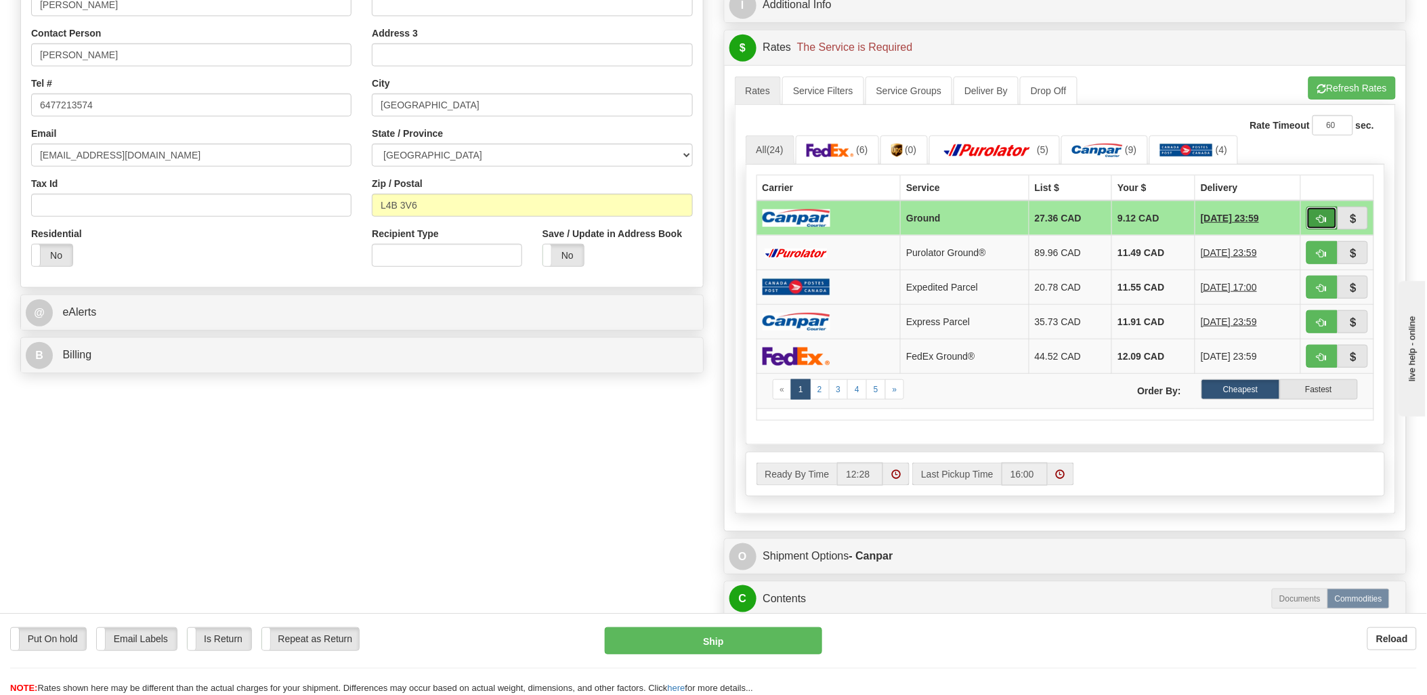
click at [1318, 221] on span "button" at bounding box center [1322, 219] width 9 height 9
type input "1"
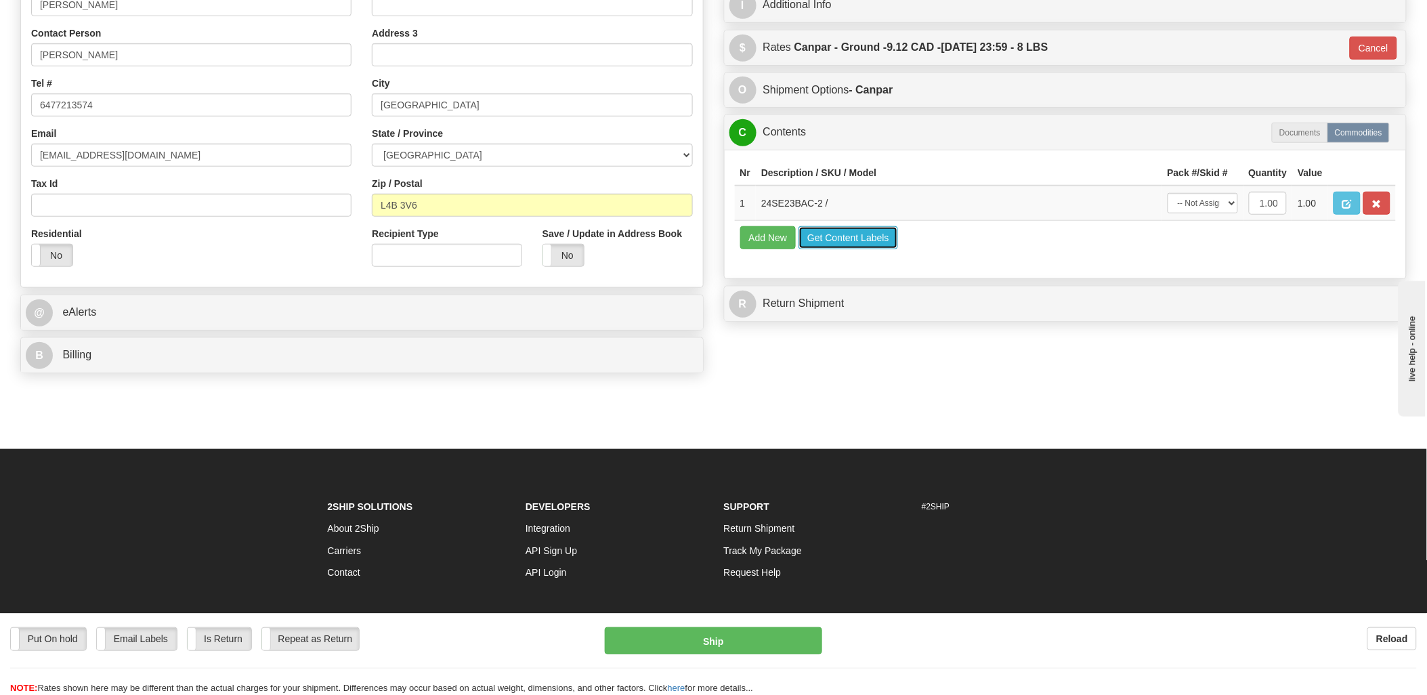
click at [856, 249] on button "Get Content Labels" at bounding box center [849, 237] width 100 height 23
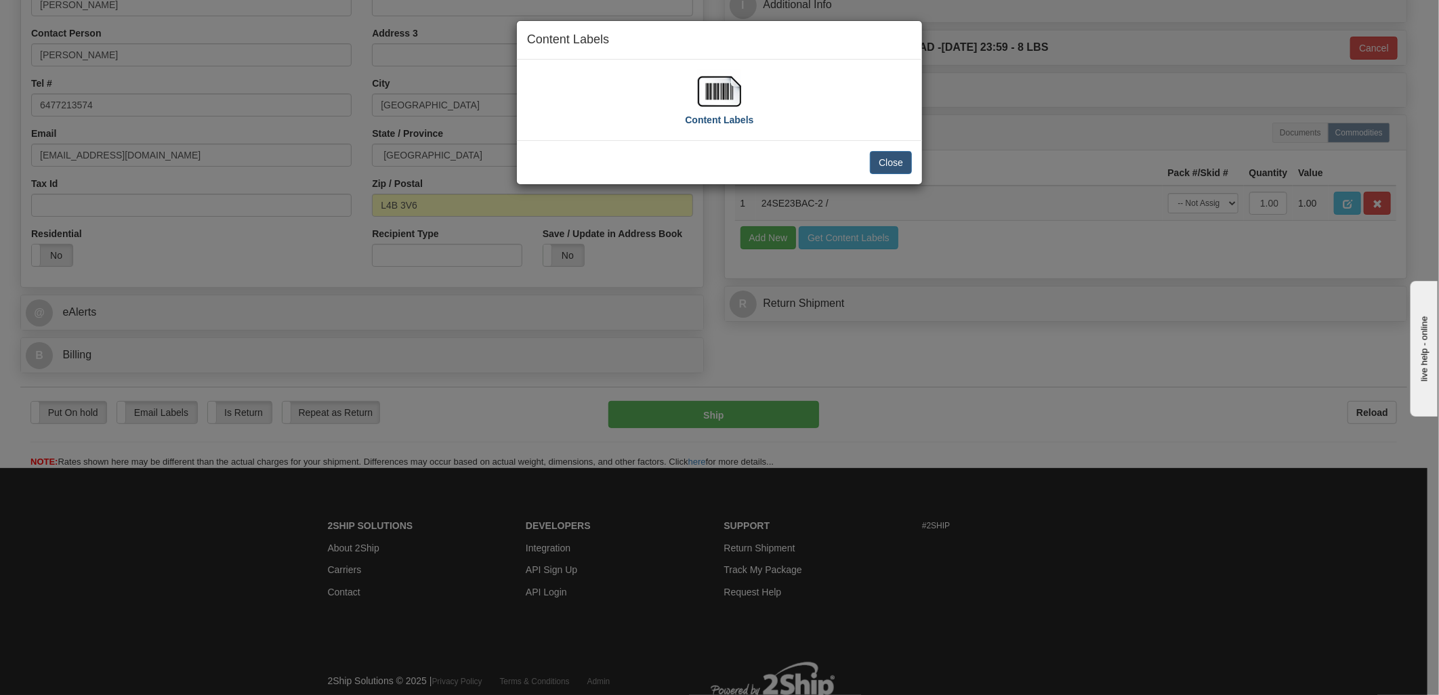
click at [723, 92] on img at bounding box center [719, 91] width 43 height 43
click at [887, 175] on div "Close" at bounding box center [719, 162] width 405 height 44
click at [891, 159] on button "Close" at bounding box center [891, 162] width 42 height 23
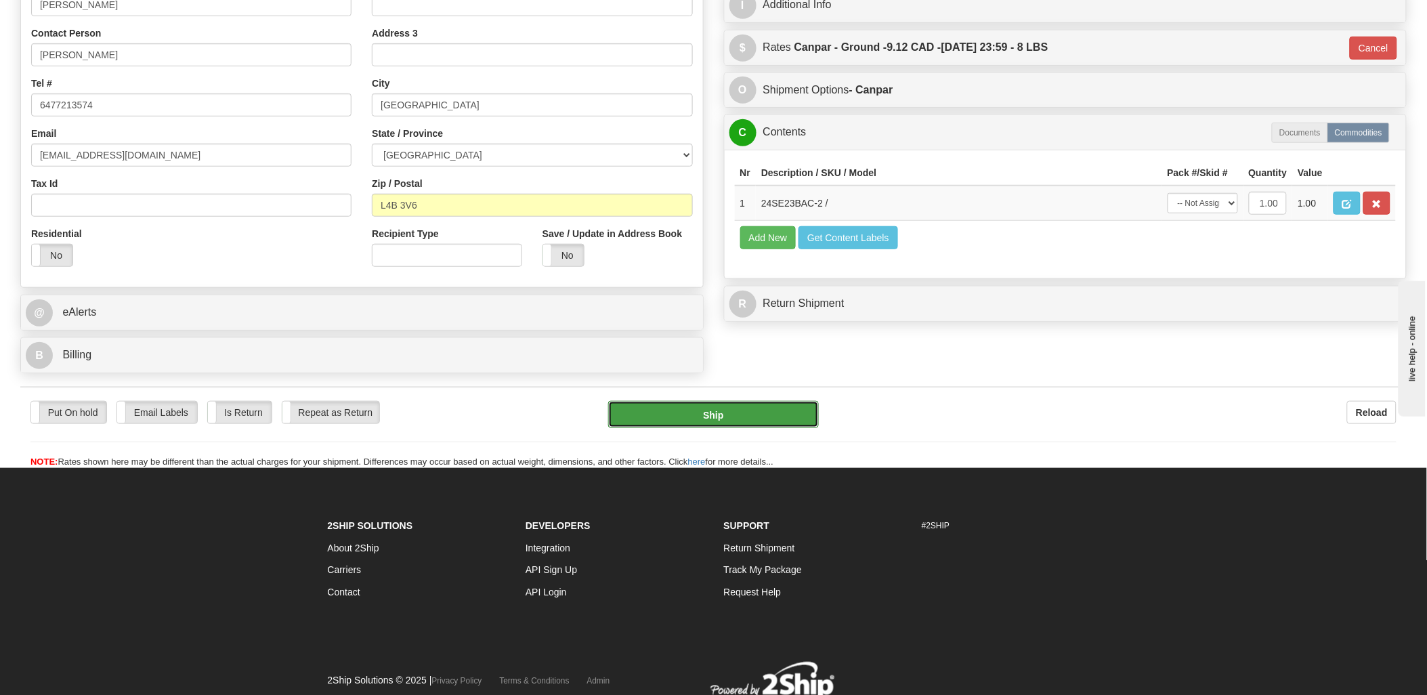
click at [754, 421] on button "Ship" at bounding box center [713, 414] width 211 height 27
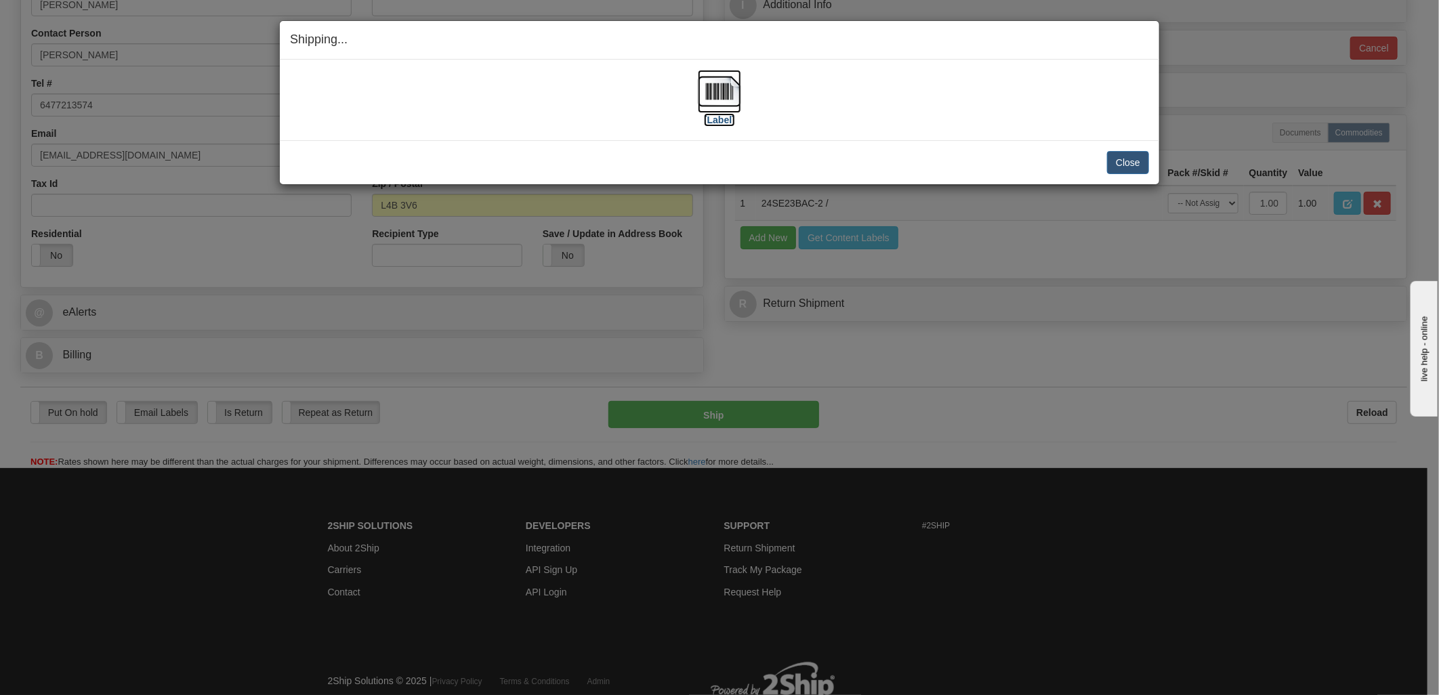
click at [714, 85] on img at bounding box center [719, 91] width 43 height 43
click at [961, 81] on div "[Label]" at bounding box center [719, 100] width 859 height 60
click at [1112, 153] on button "Close" at bounding box center [1128, 162] width 42 height 23
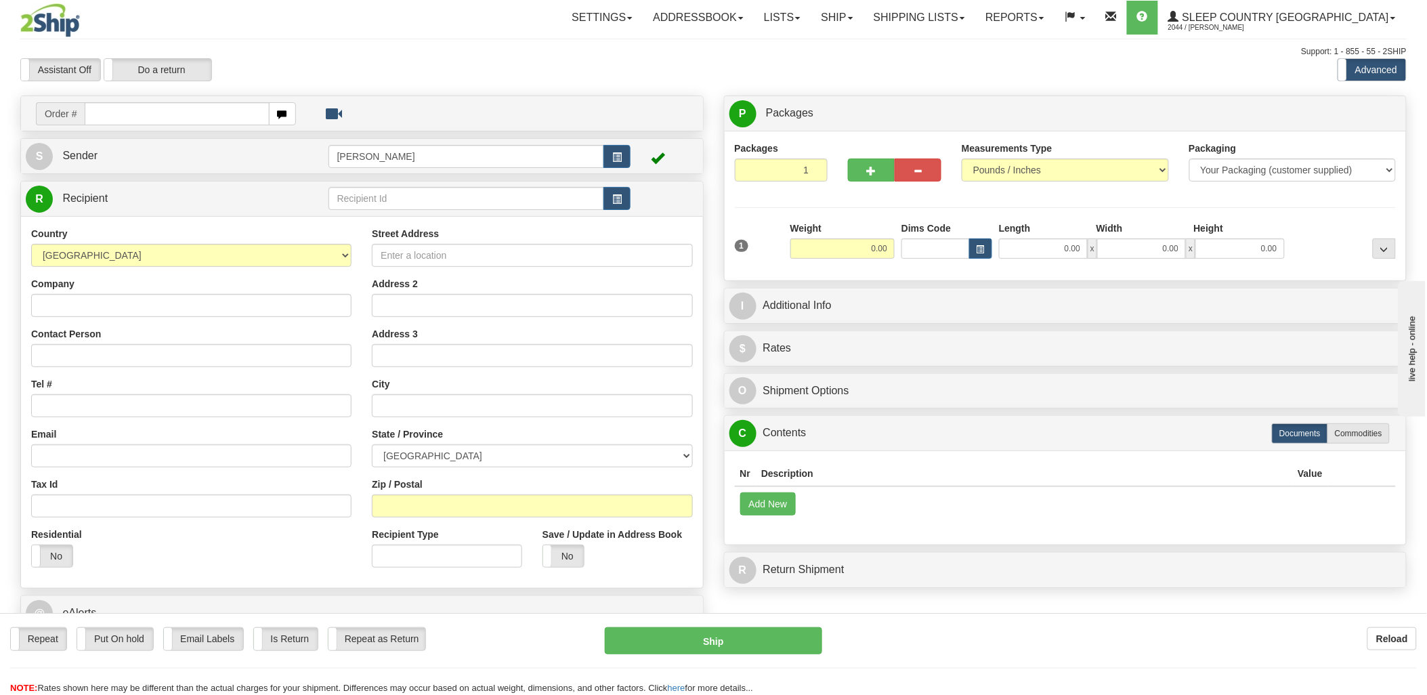
click at [145, 112] on input "text" at bounding box center [177, 113] width 184 height 23
type input "9007"
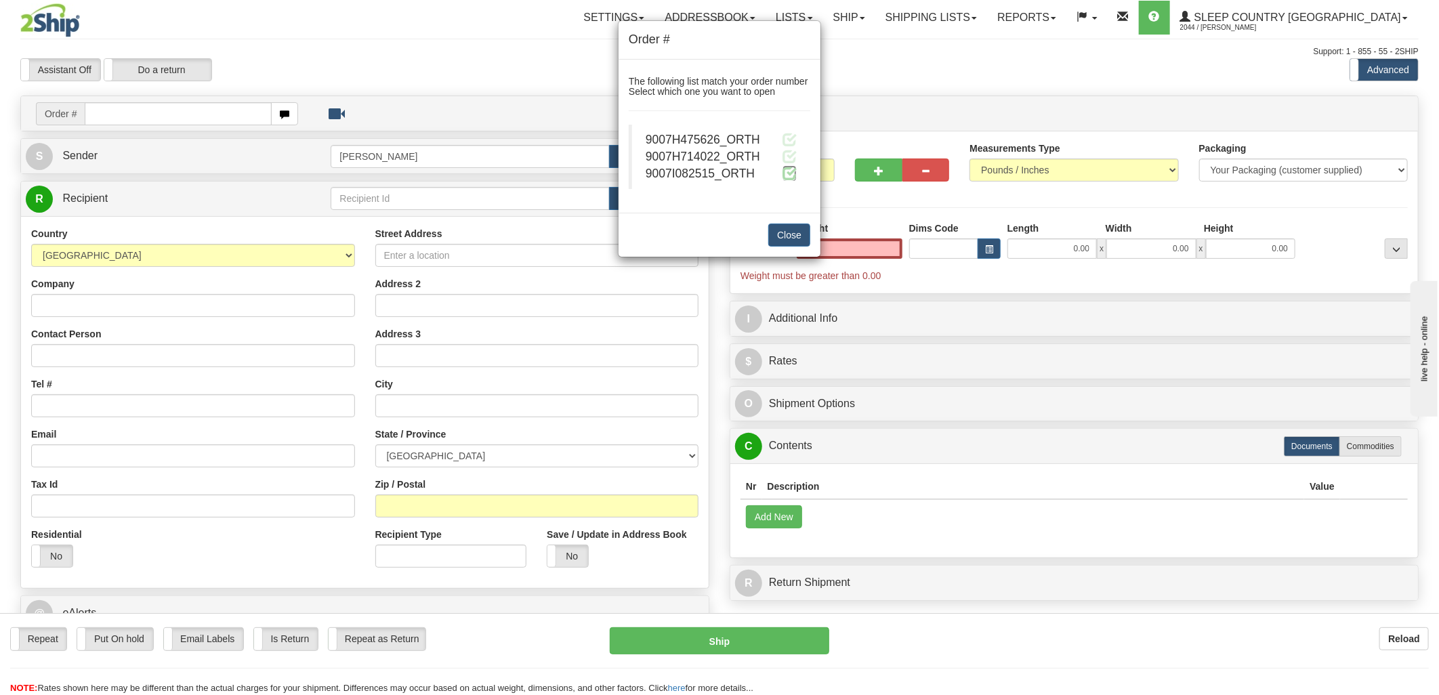
type input "0.00"
click at [791, 168] on span at bounding box center [789, 173] width 14 height 14
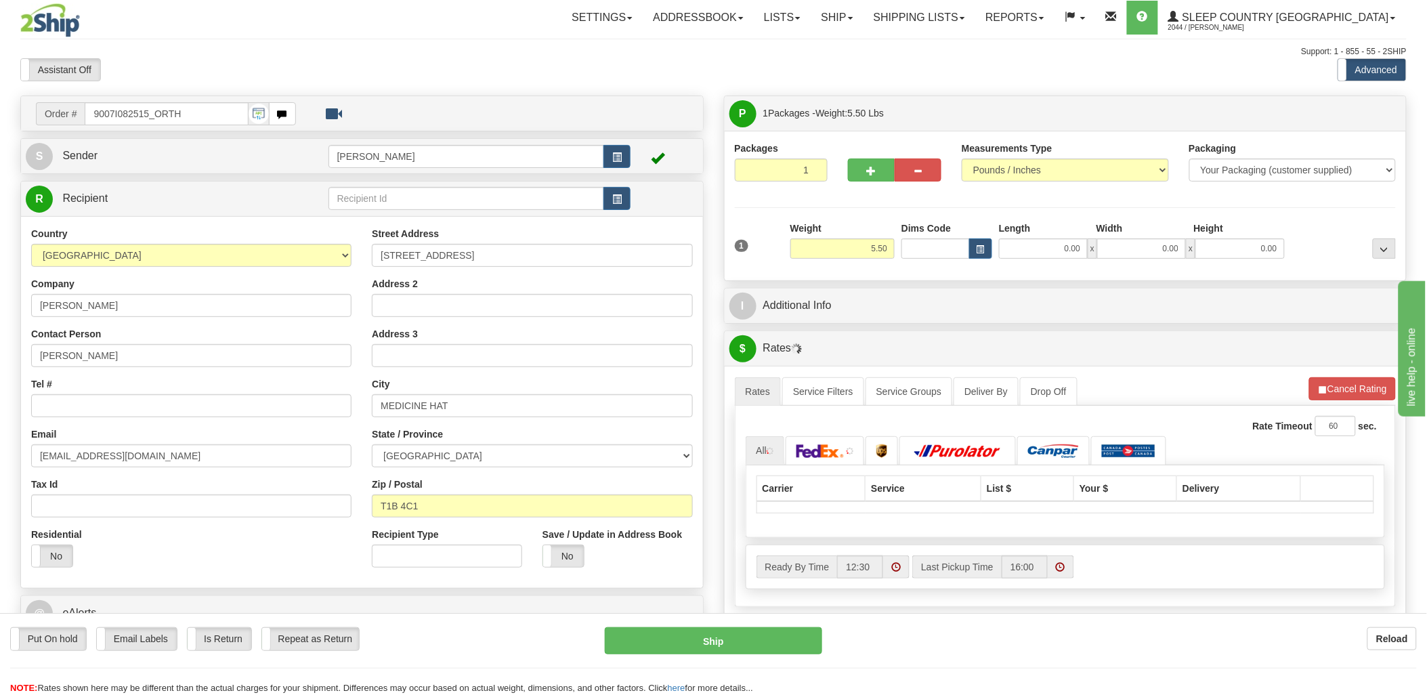
click at [929, 252] on div at bounding box center [713, 347] width 1427 height 695
drag, startPoint x: 929, startPoint y: 252, endPoint x: 970, endPoint y: 256, distance: 41.5
click at [928, 252] on input "Dims Code" at bounding box center [936, 248] width 68 height 20
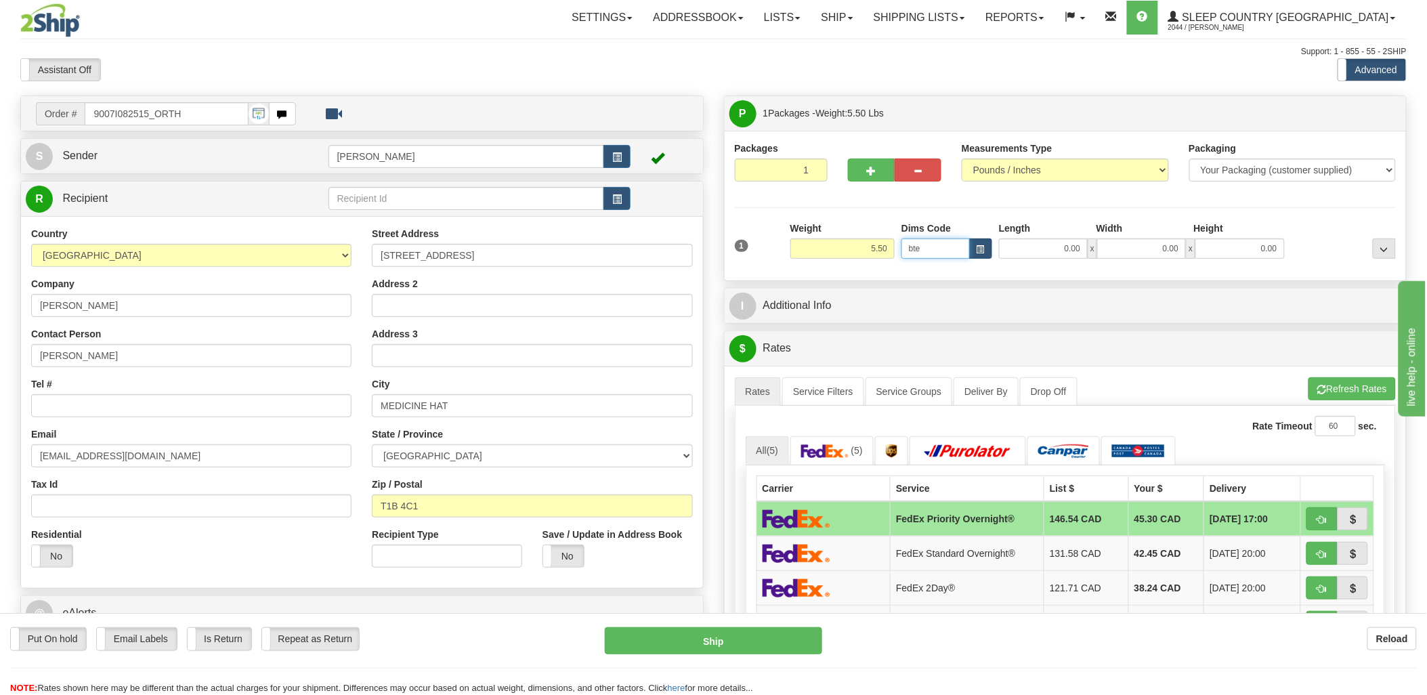
type input "bte"
click button "Delete" at bounding box center [0, 0] width 0 height 0
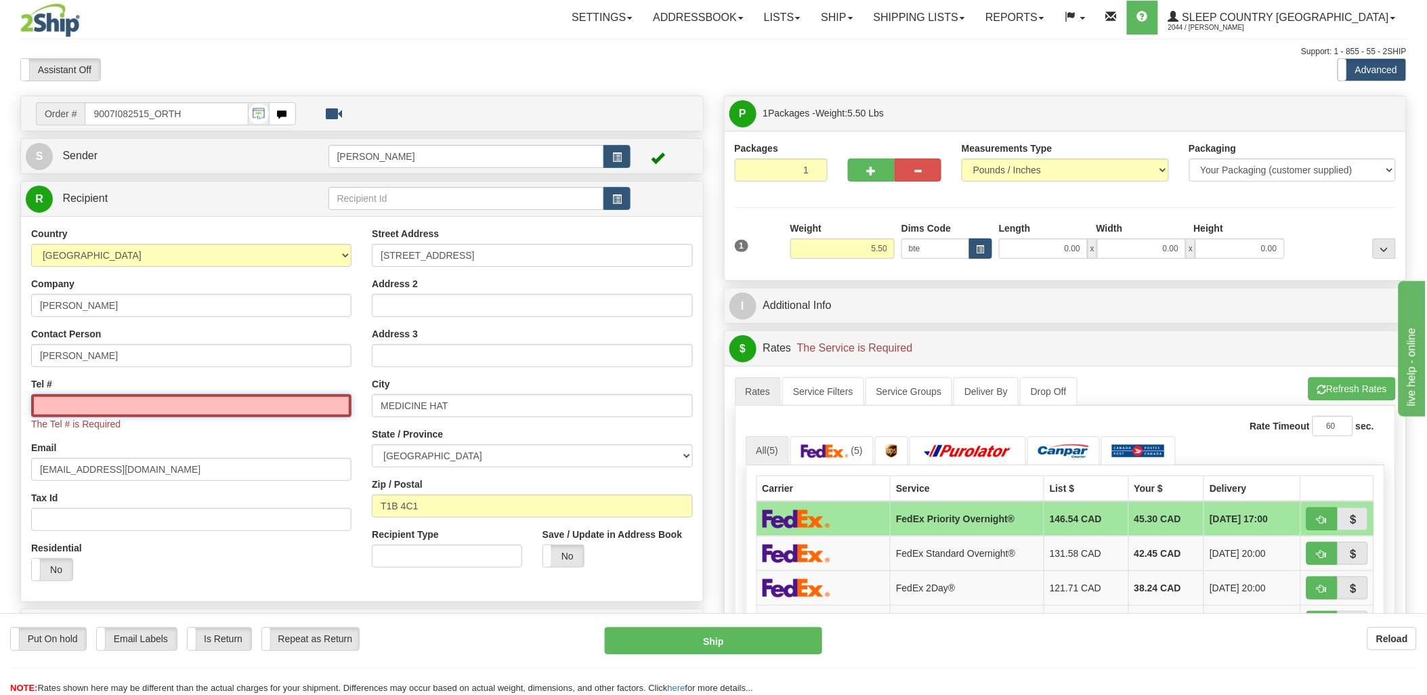
type input "15.00"
type input "5.00"
type input "25.00"
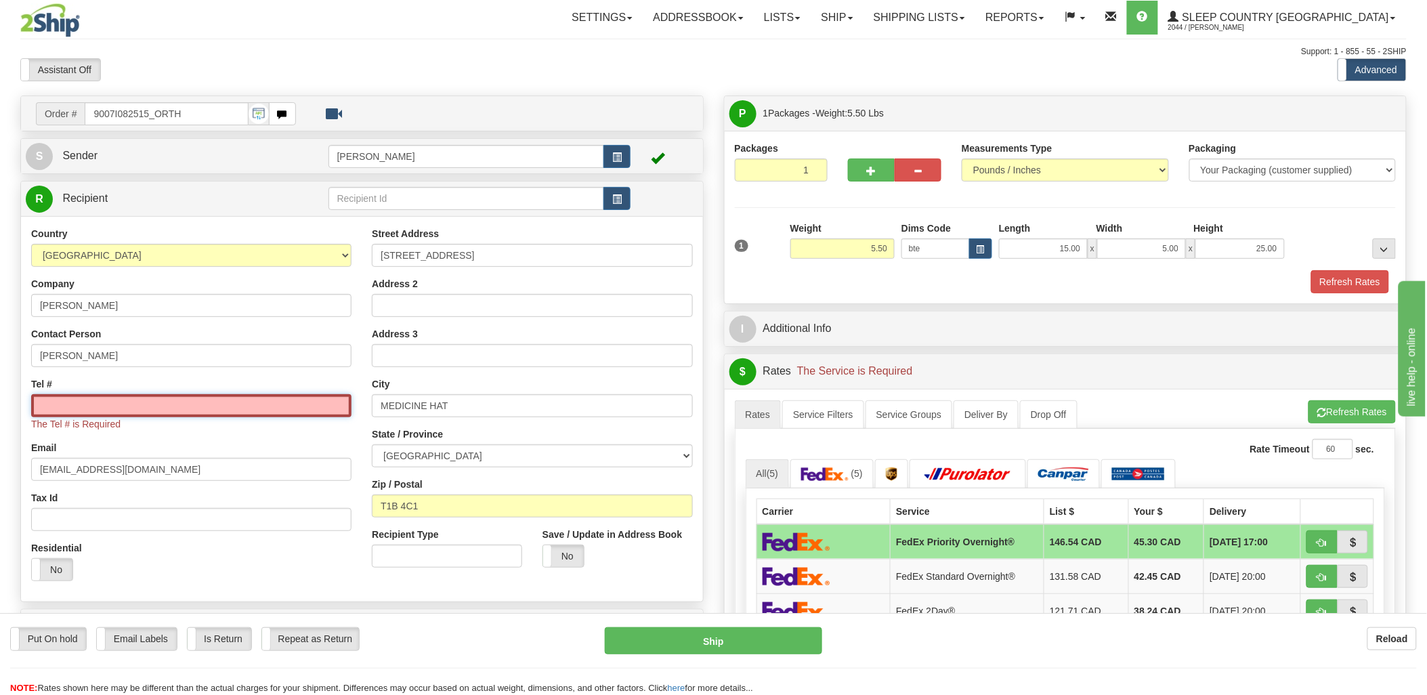
click at [126, 410] on input "Tel #" at bounding box center [191, 405] width 320 height 23
click at [133, 406] on input "Tel #" at bounding box center [191, 405] width 320 height 23
paste input "604-366-0154"
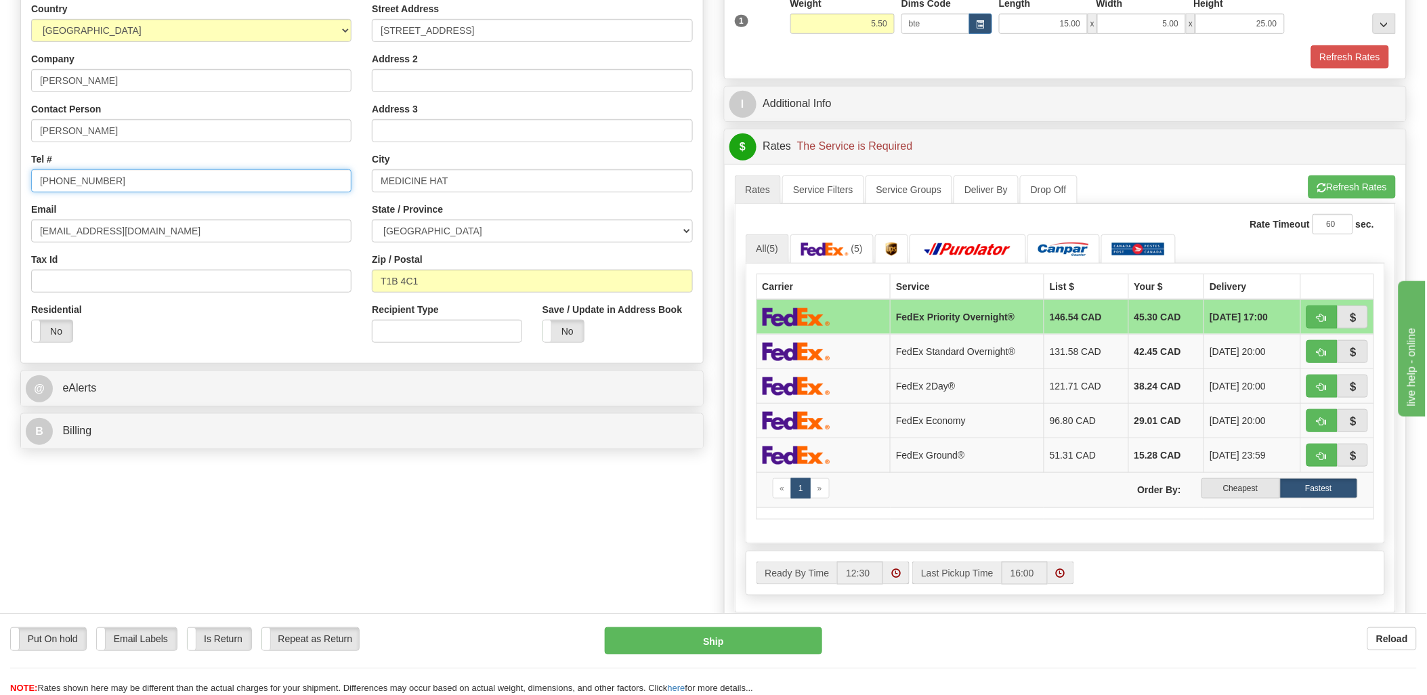
scroll to position [226, 0]
type input "604-366-0154"
click at [1225, 489] on label "Cheapest" at bounding box center [1241, 488] width 78 height 20
click at [1243, 489] on label "Cheapest" at bounding box center [1241, 488] width 78 height 20
click at [1226, 492] on label "Cheapest" at bounding box center [1241, 488] width 78 height 20
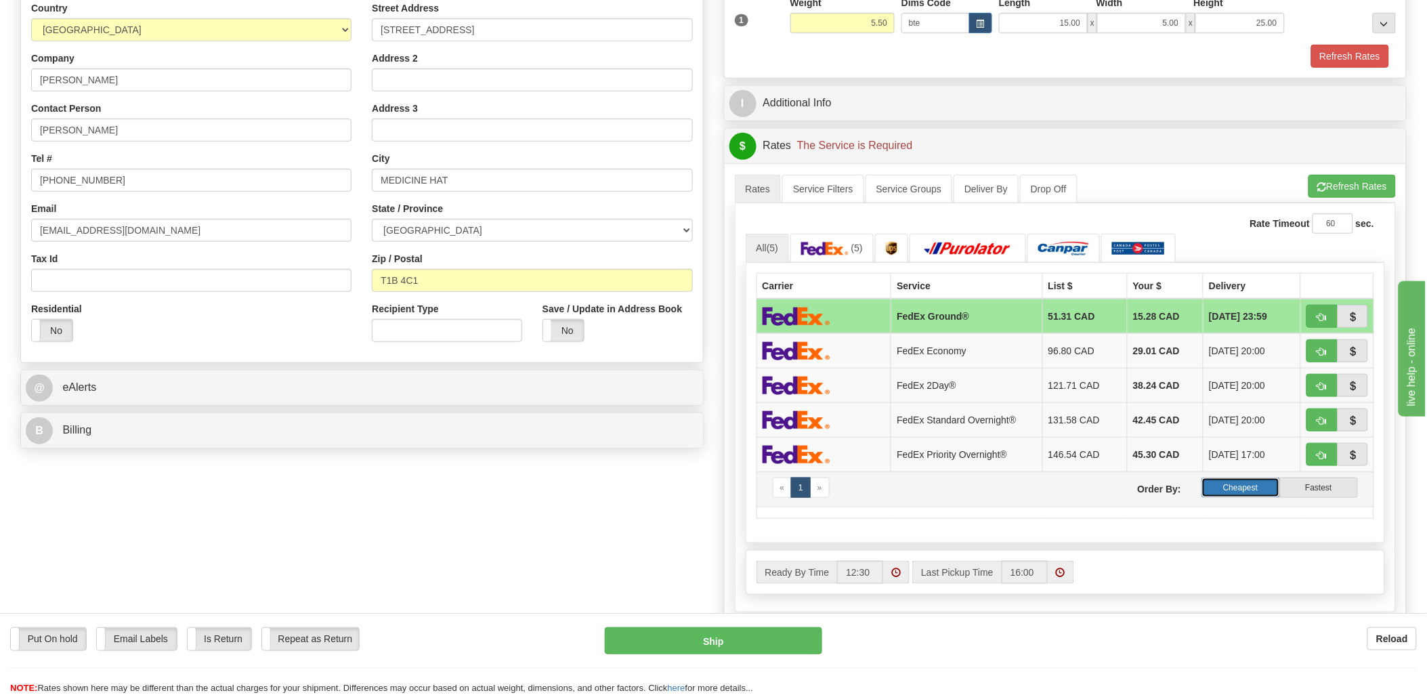
click at [1229, 482] on label "Cheapest" at bounding box center [1241, 488] width 78 height 20
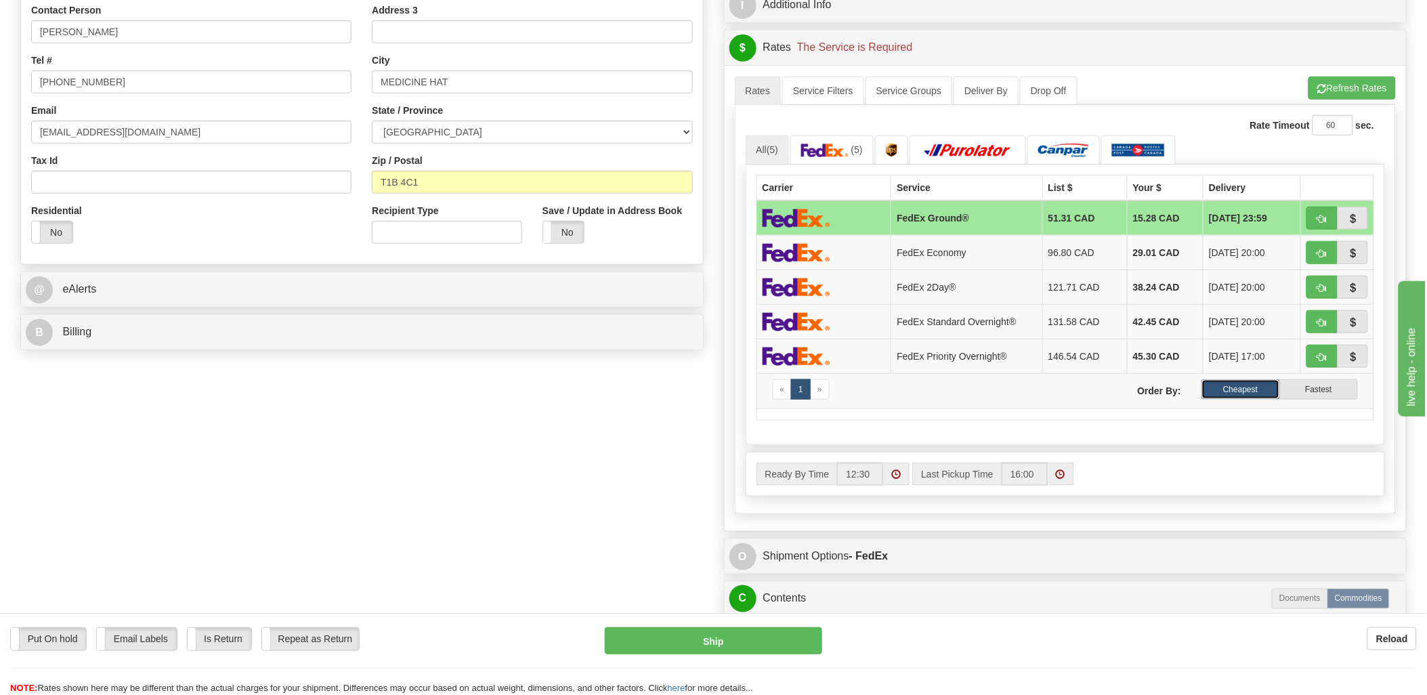
scroll to position [376, 0]
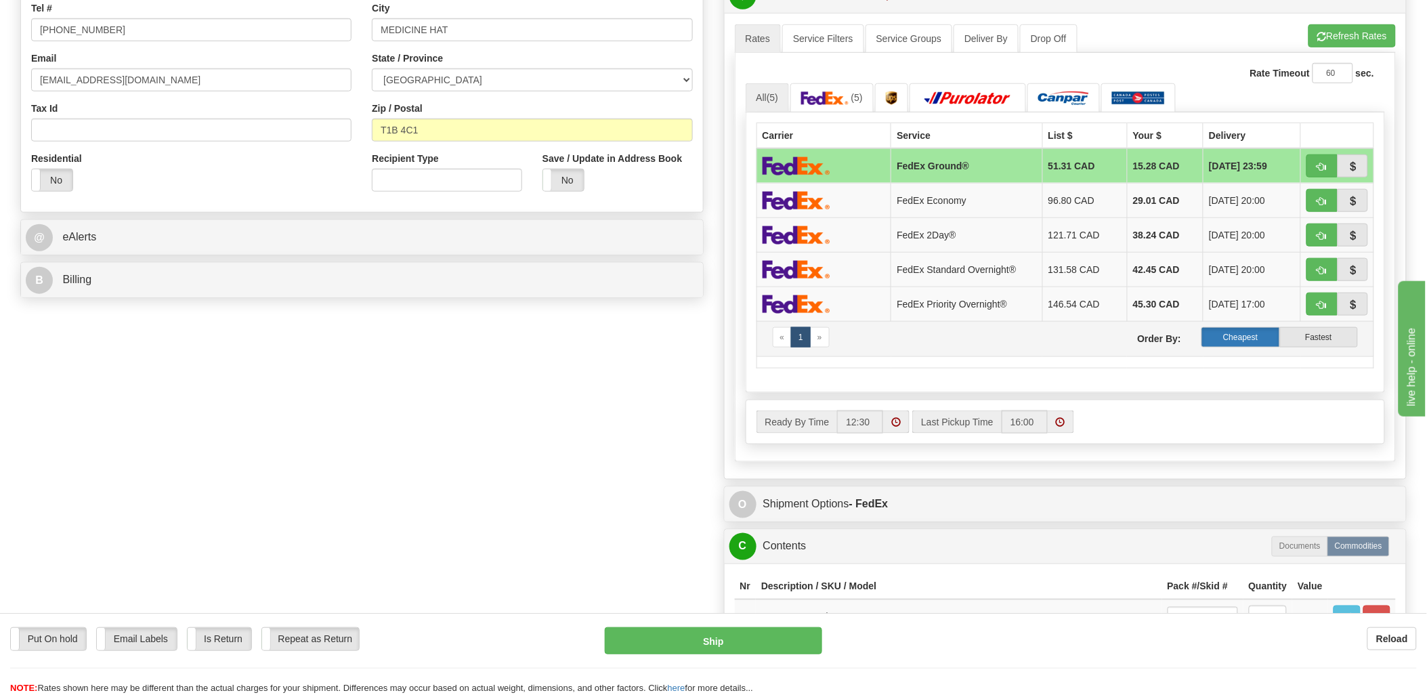
click at [1234, 343] on label "Cheapest" at bounding box center [1241, 337] width 78 height 20
click at [1328, 30] on button "Refresh Rates" at bounding box center [1352, 35] width 87 height 23
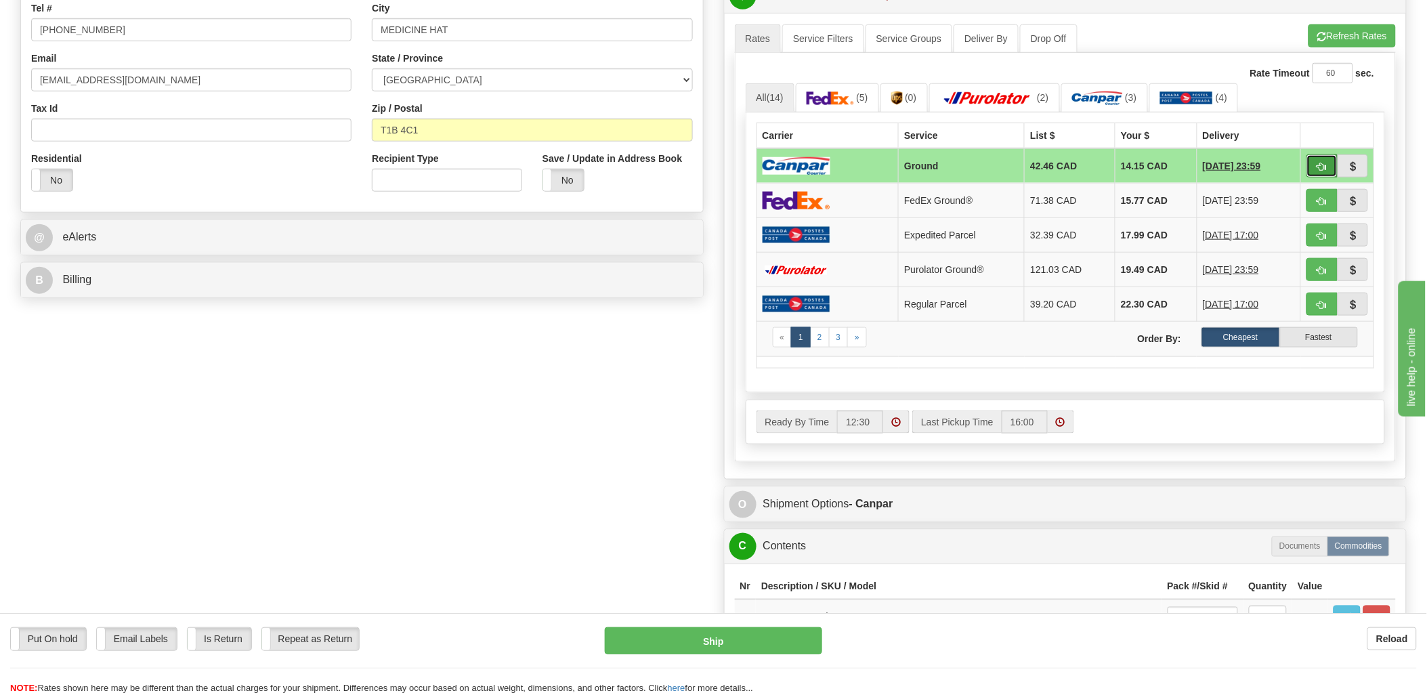
click at [1328, 164] on button "button" at bounding box center [1322, 165] width 31 height 23
type input "1"
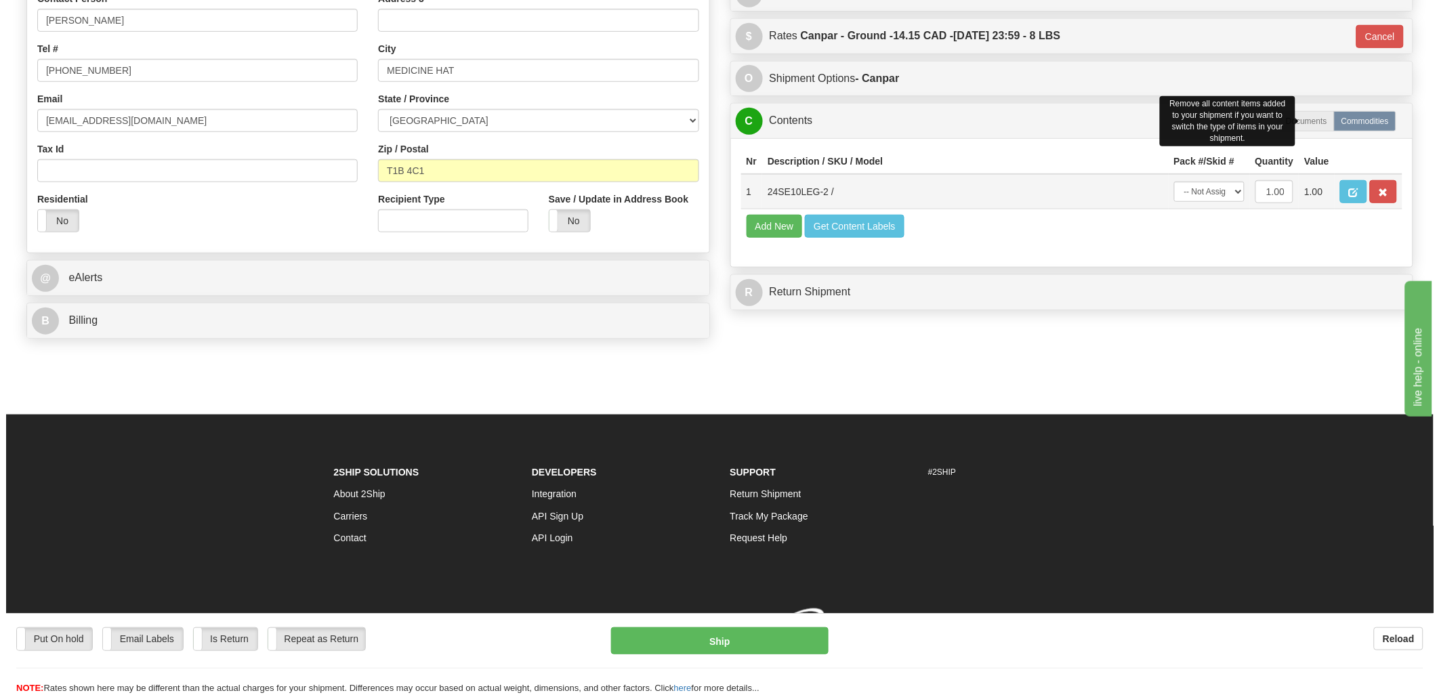
scroll to position [356, 0]
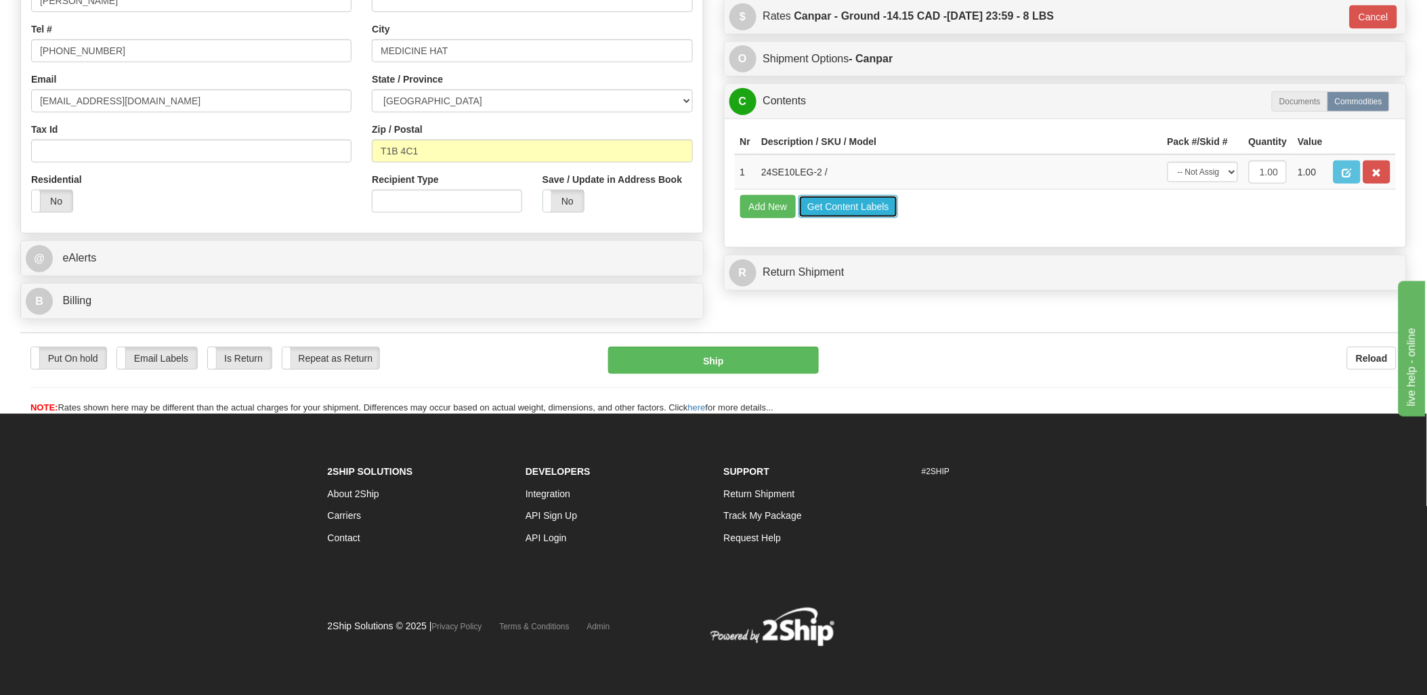
click at [838, 218] on button "Get Content Labels" at bounding box center [849, 206] width 100 height 23
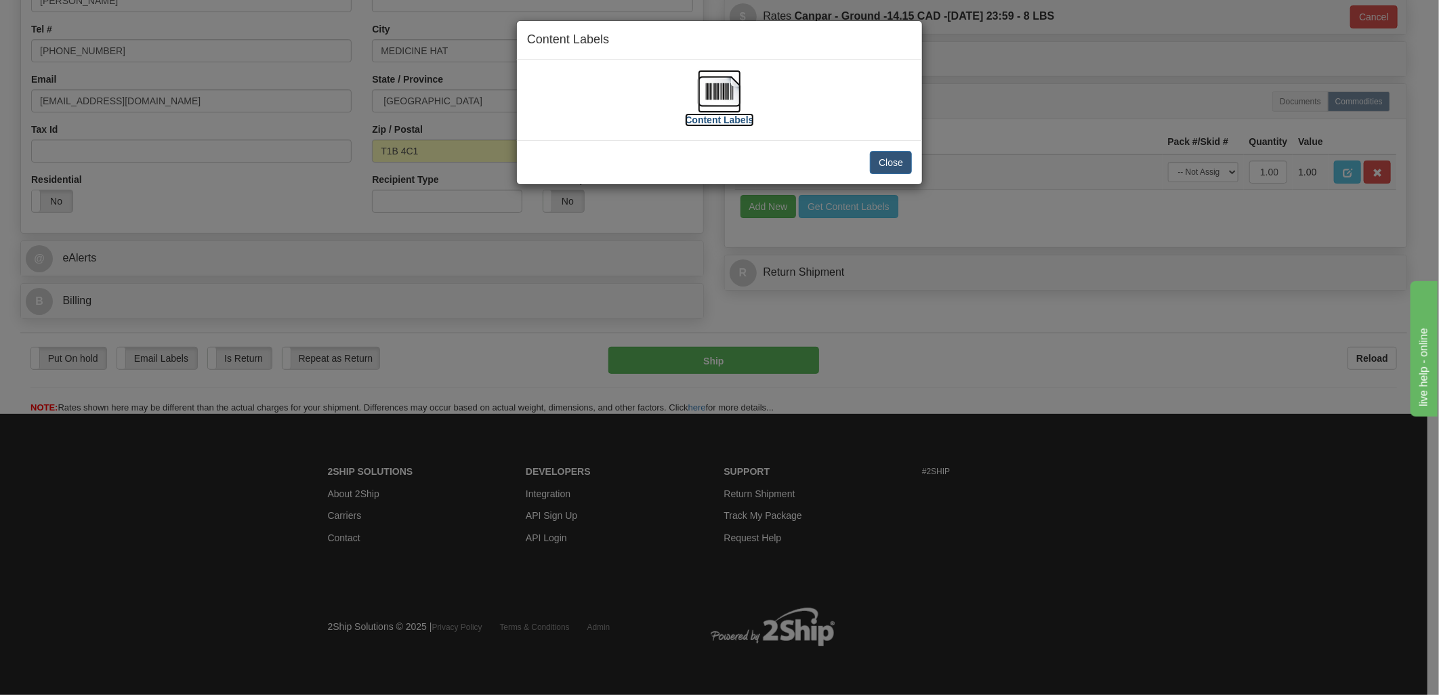
click at [701, 83] on img at bounding box center [719, 91] width 43 height 43
click at [901, 161] on button "Close" at bounding box center [891, 162] width 42 height 23
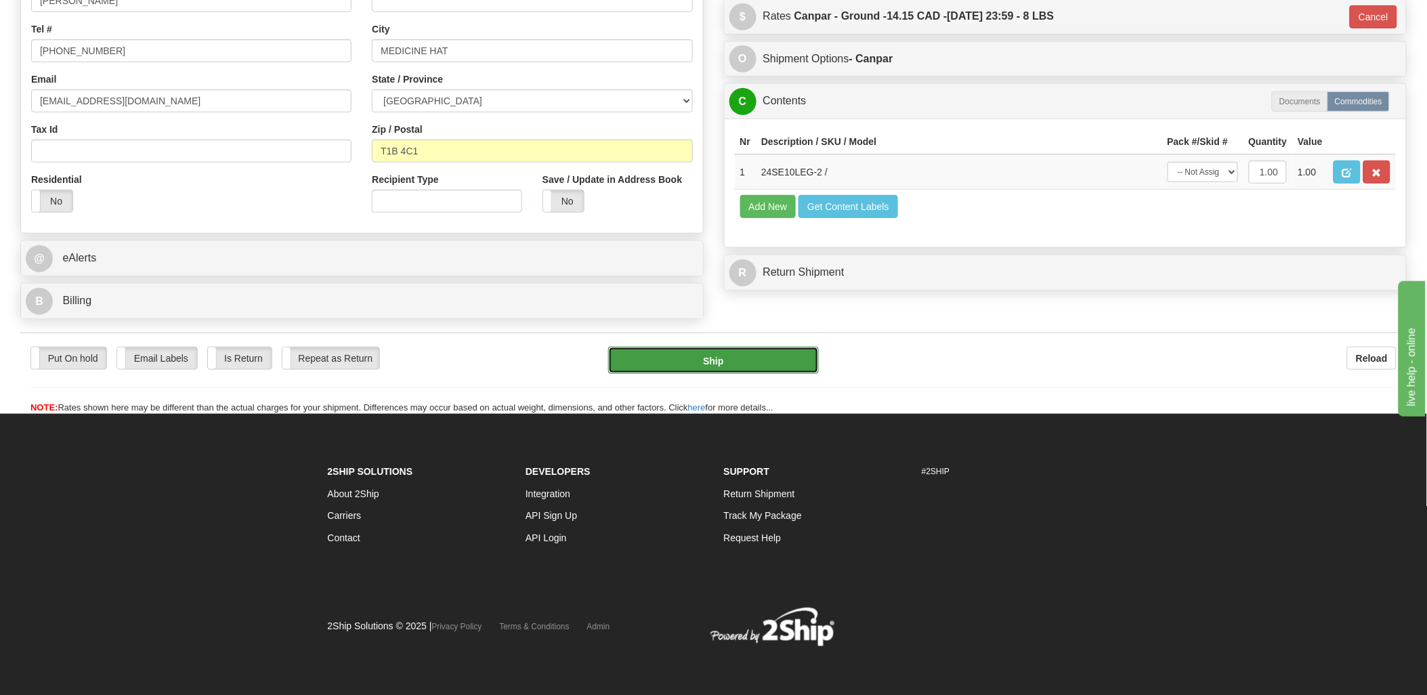
click at [688, 351] on button "Ship" at bounding box center [713, 360] width 211 height 27
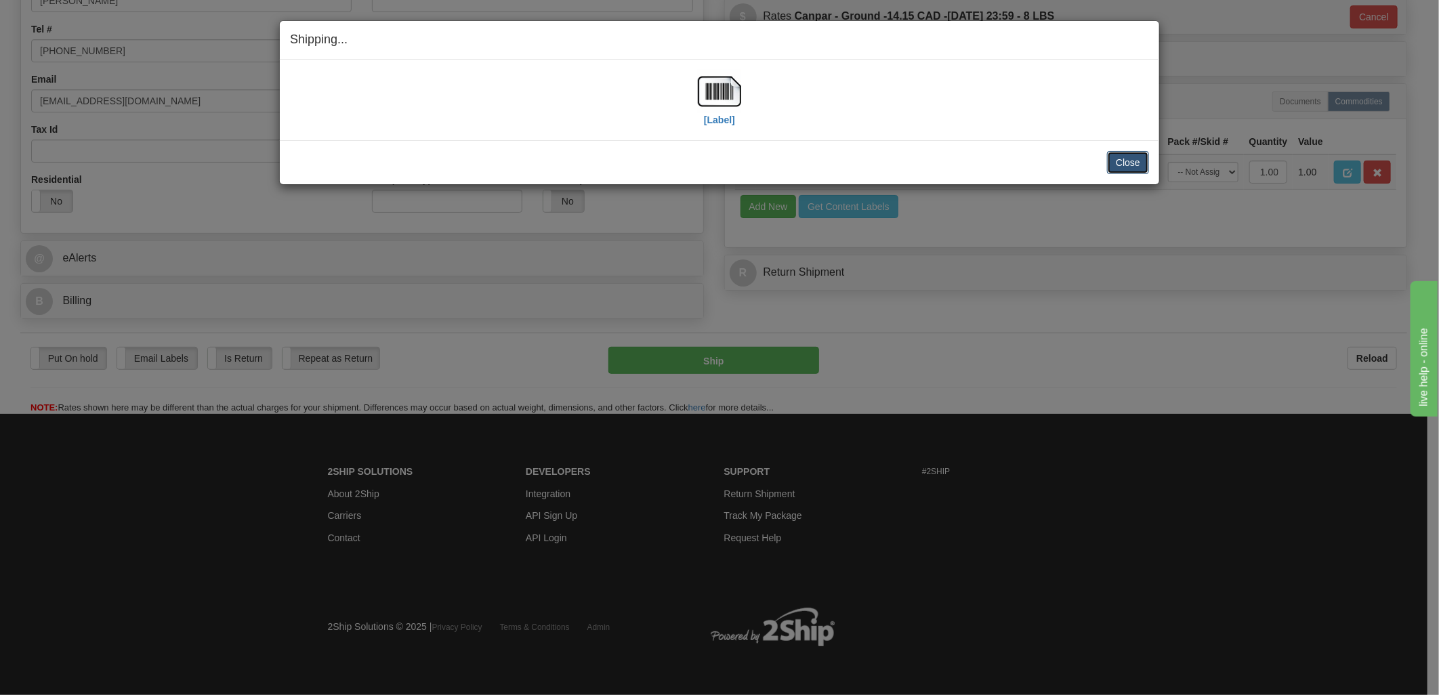
click at [1113, 167] on button "Close" at bounding box center [1128, 162] width 42 height 23
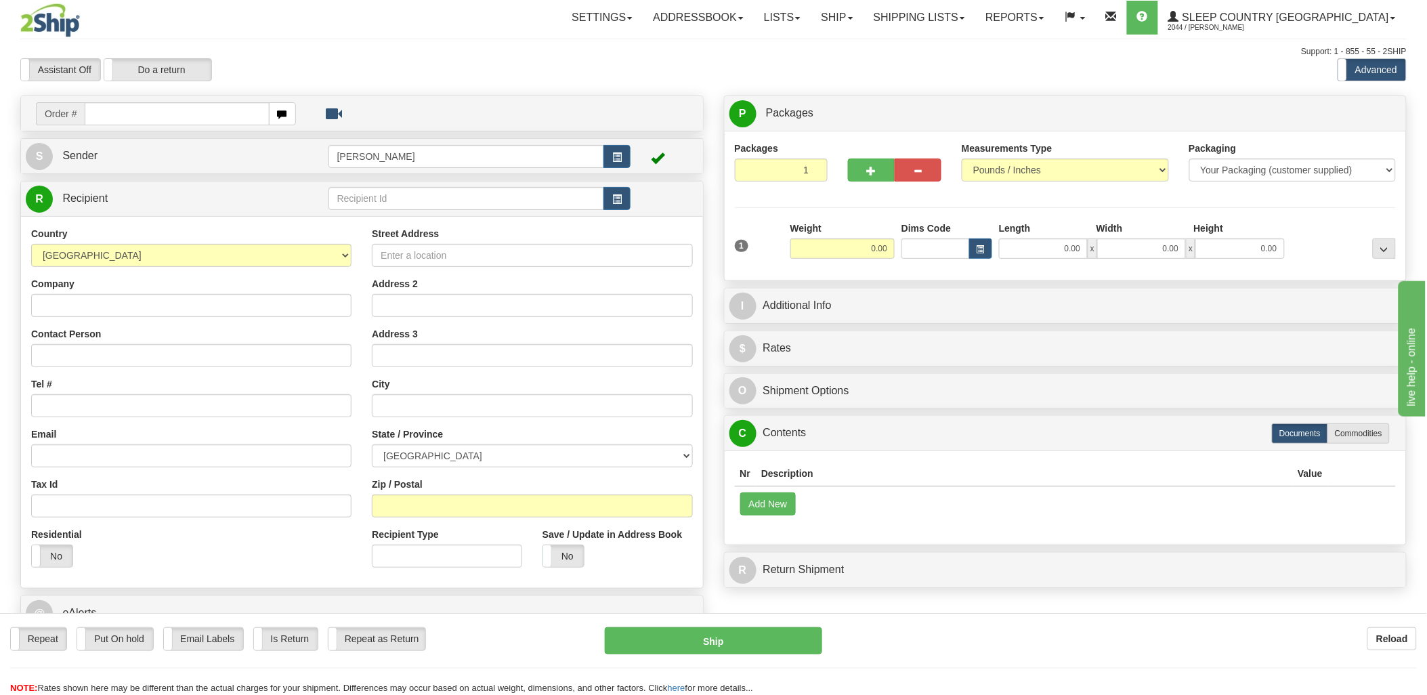
click at [110, 119] on input "text" at bounding box center [177, 113] width 184 height 23
click at [114, 119] on input "text" at bounding box center [177, 113] width 184 height 23
type input "9000i"
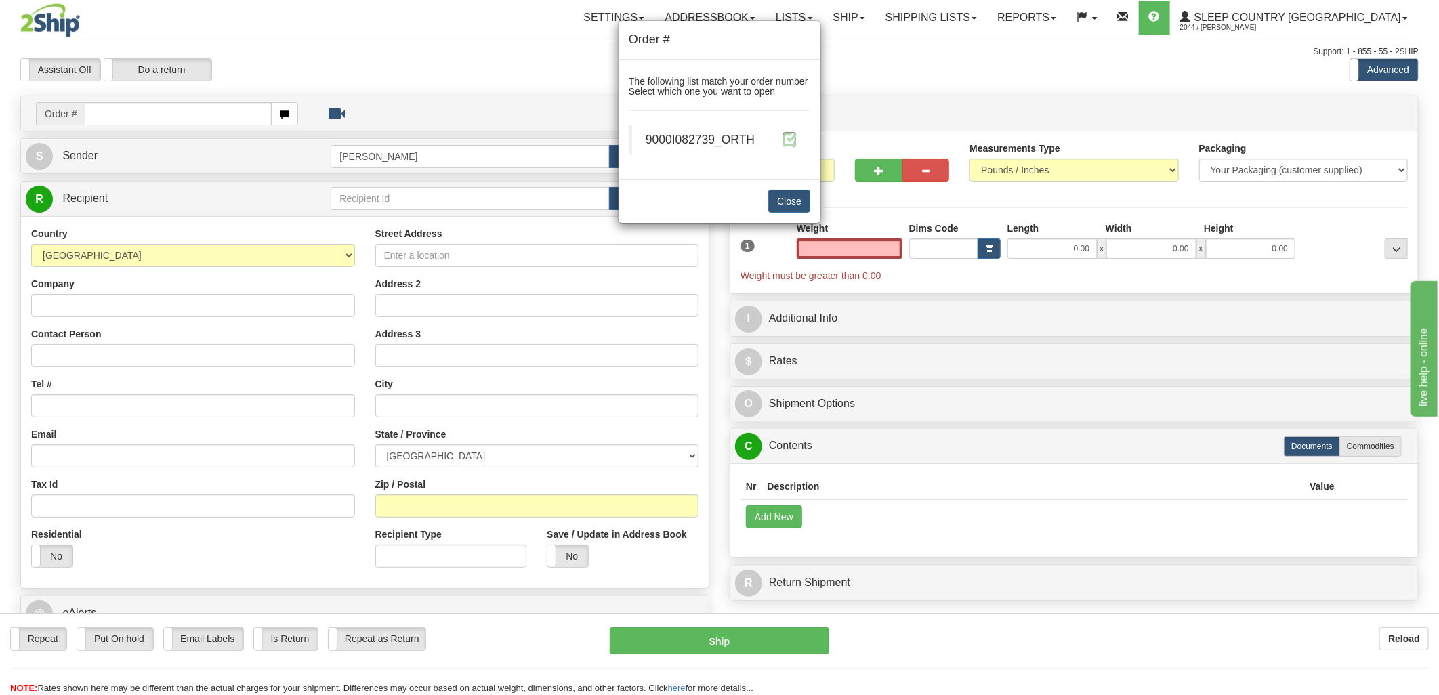
type input "0.00"
click at [791, 144] on span at bounding box center [789, 139] width 14 height 14
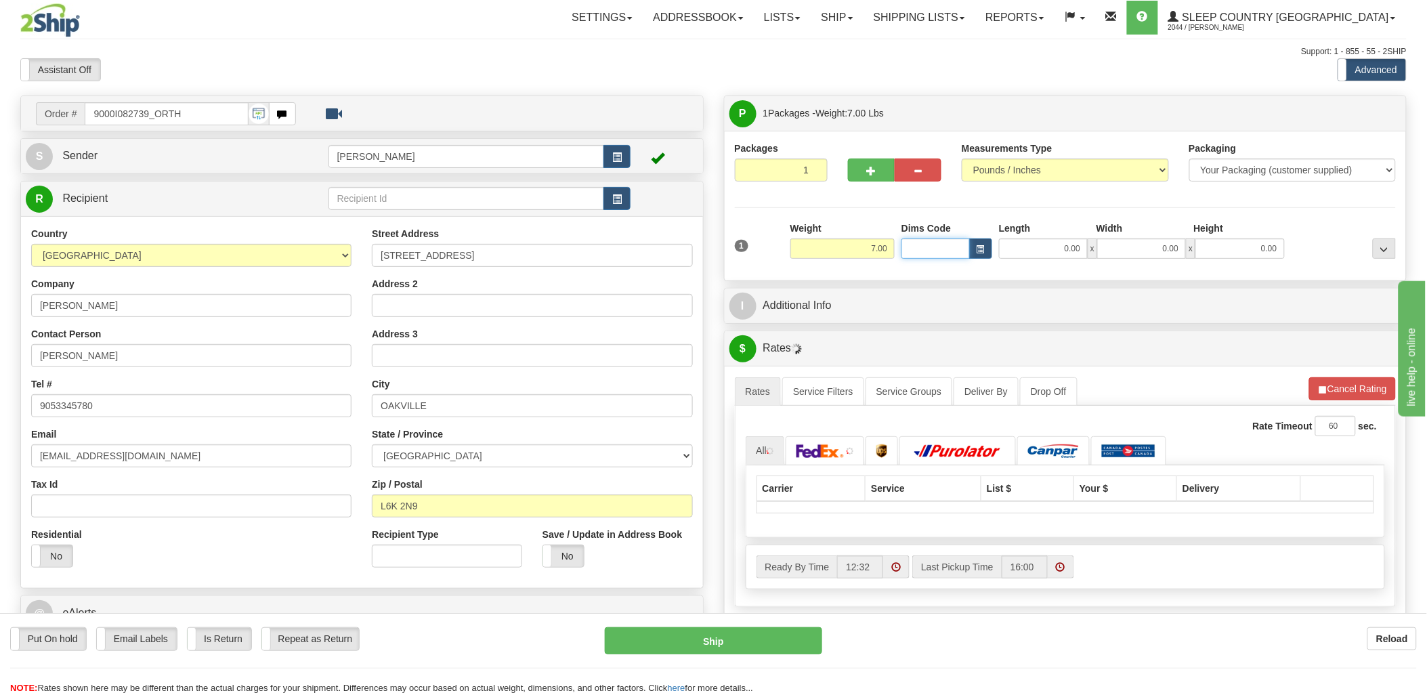
click at [920, 251] on input "Dims Code" at bounding box center [936, 248] width 68 height 20
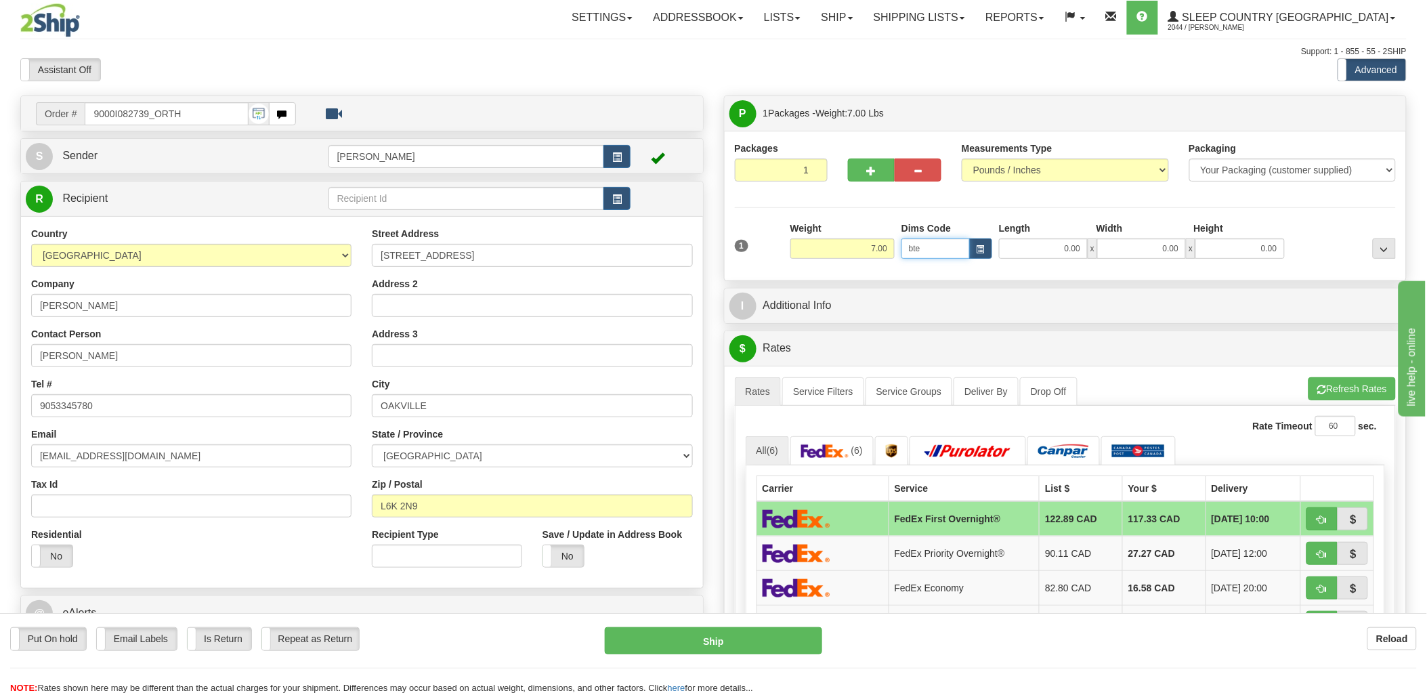
type input "bte"
click button "Delete" at bounding box center [0, 0] width 0 height 0
type input "15.00"
type input "5.00"
type input "25.00"
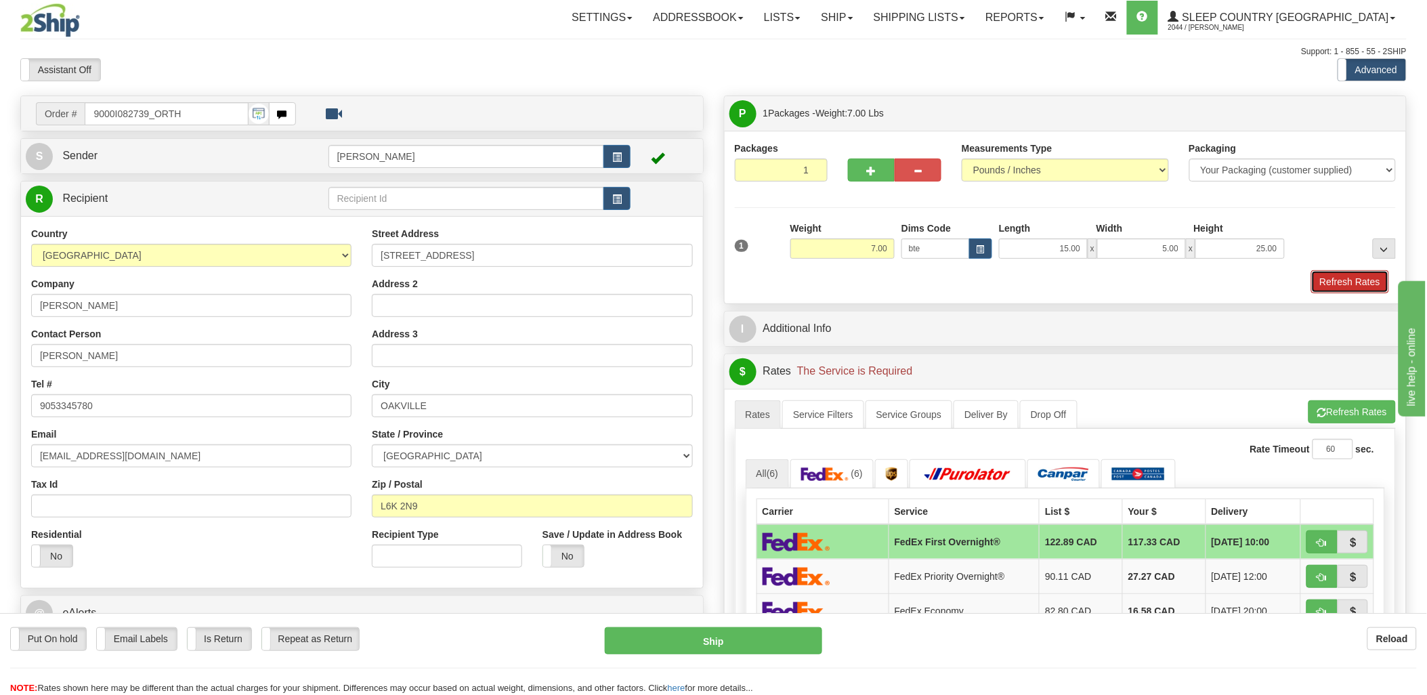
click at [1362, 280] on button "Refresh Rates" at bounding box center [1350, 281] width 78 height 23
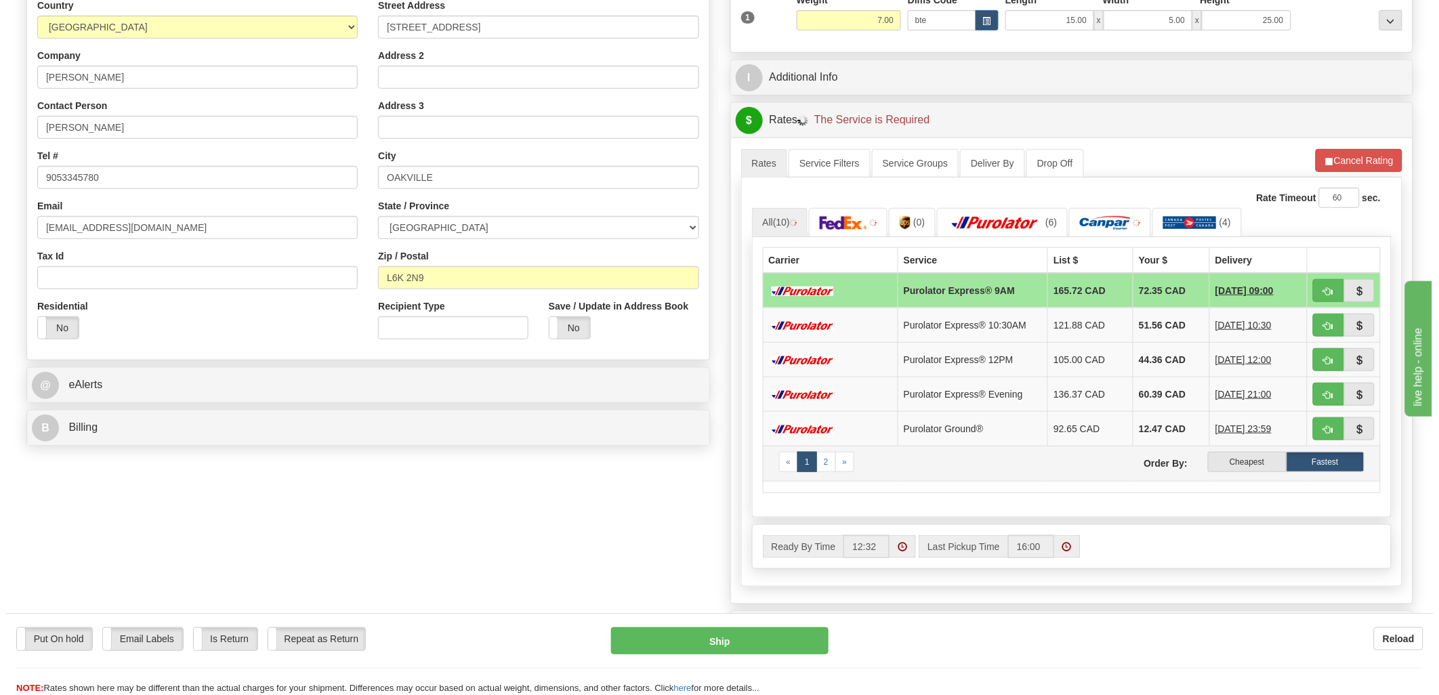
scroll to position [301, 0]
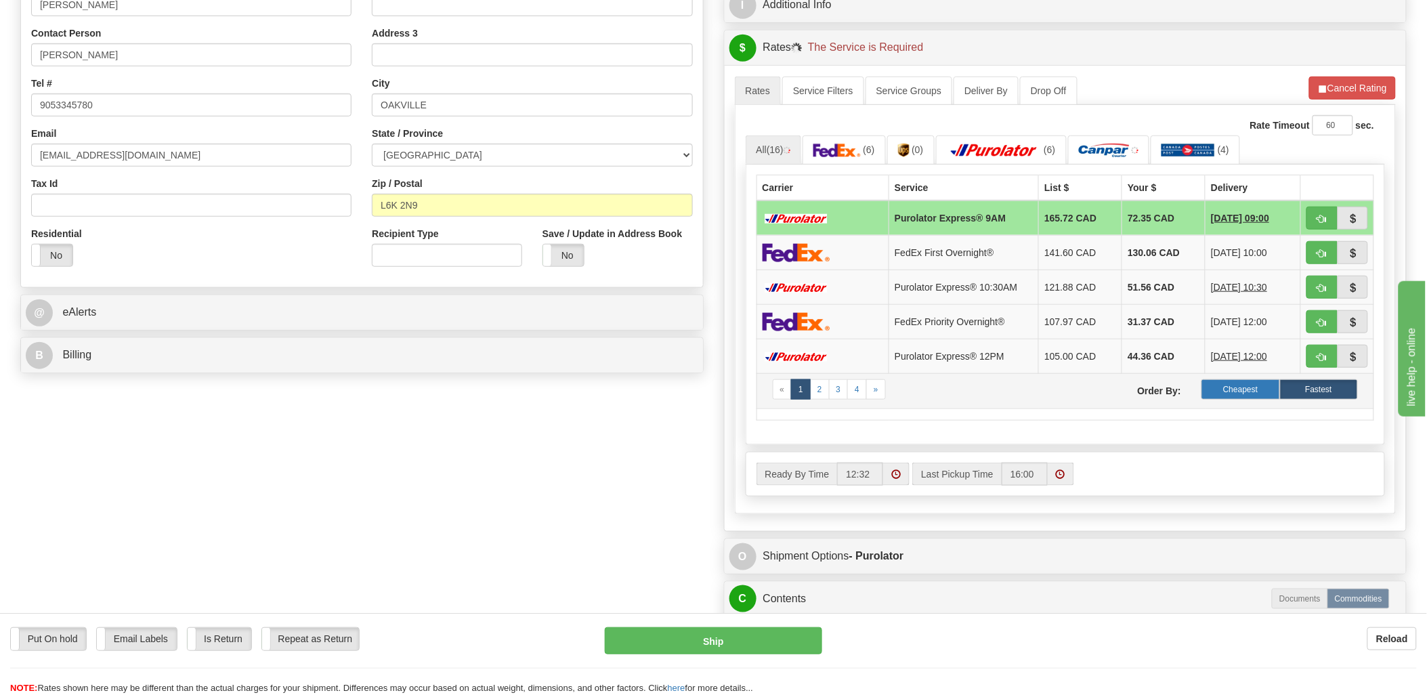
click at [1257, 389] on label "Cheapest" at bounding box center [1241, 389] width 78 height 20
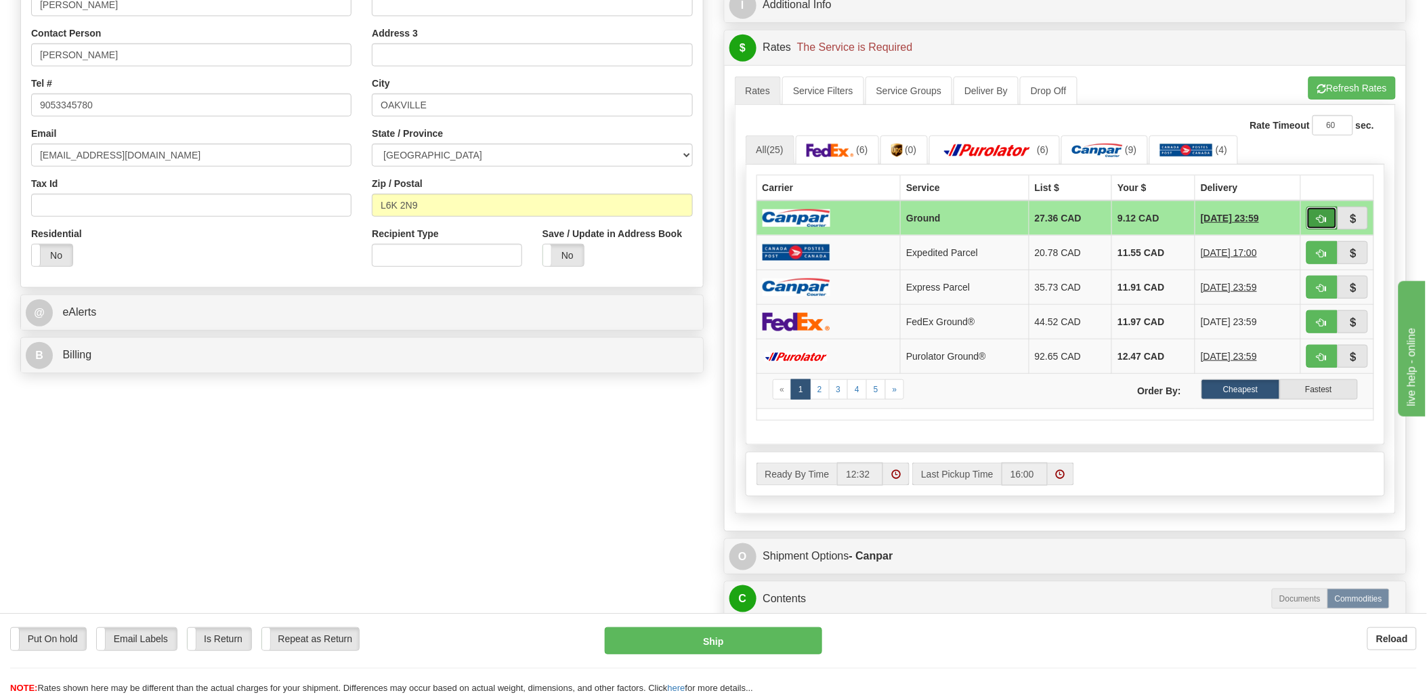
click at [1309, 214] on button "button" at bounding box center [1322, 218] width 31 height 23
type input "1"
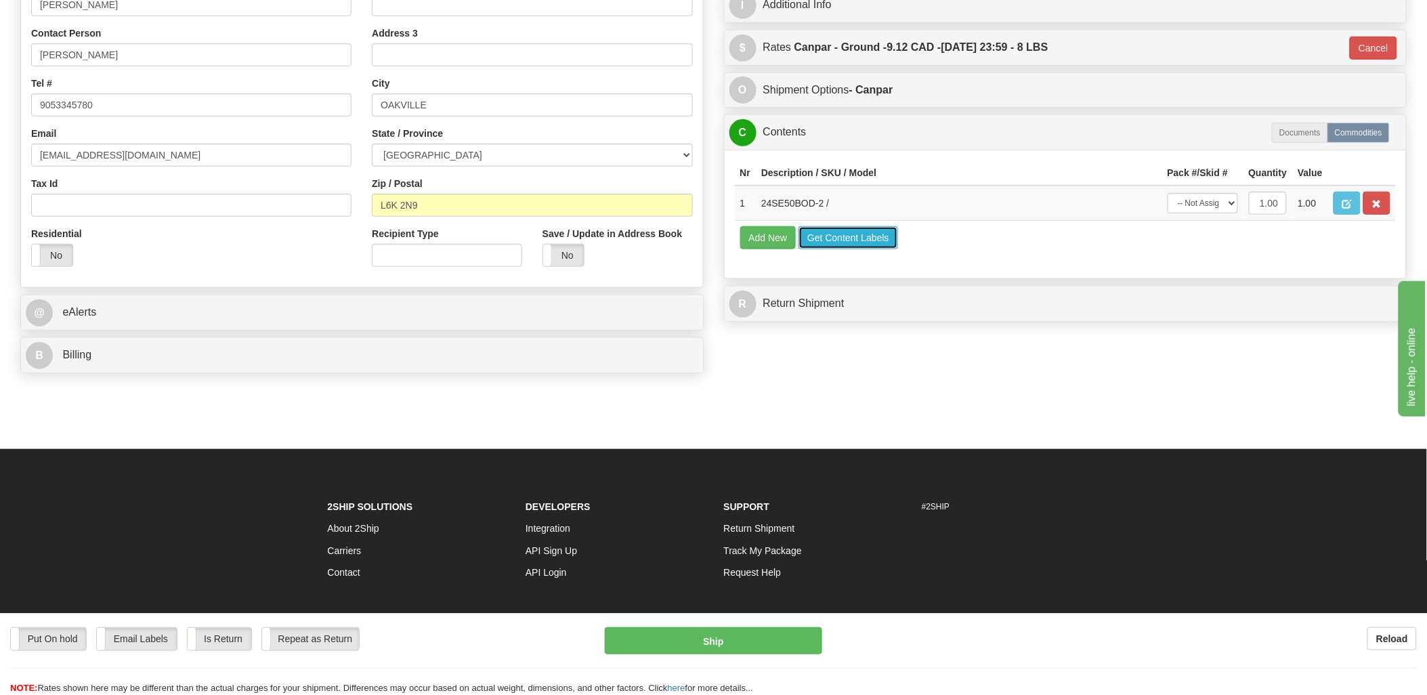
click at [867, 249] on button "Get Content Labels" at bounding box center [849, 237] width 100 height 23
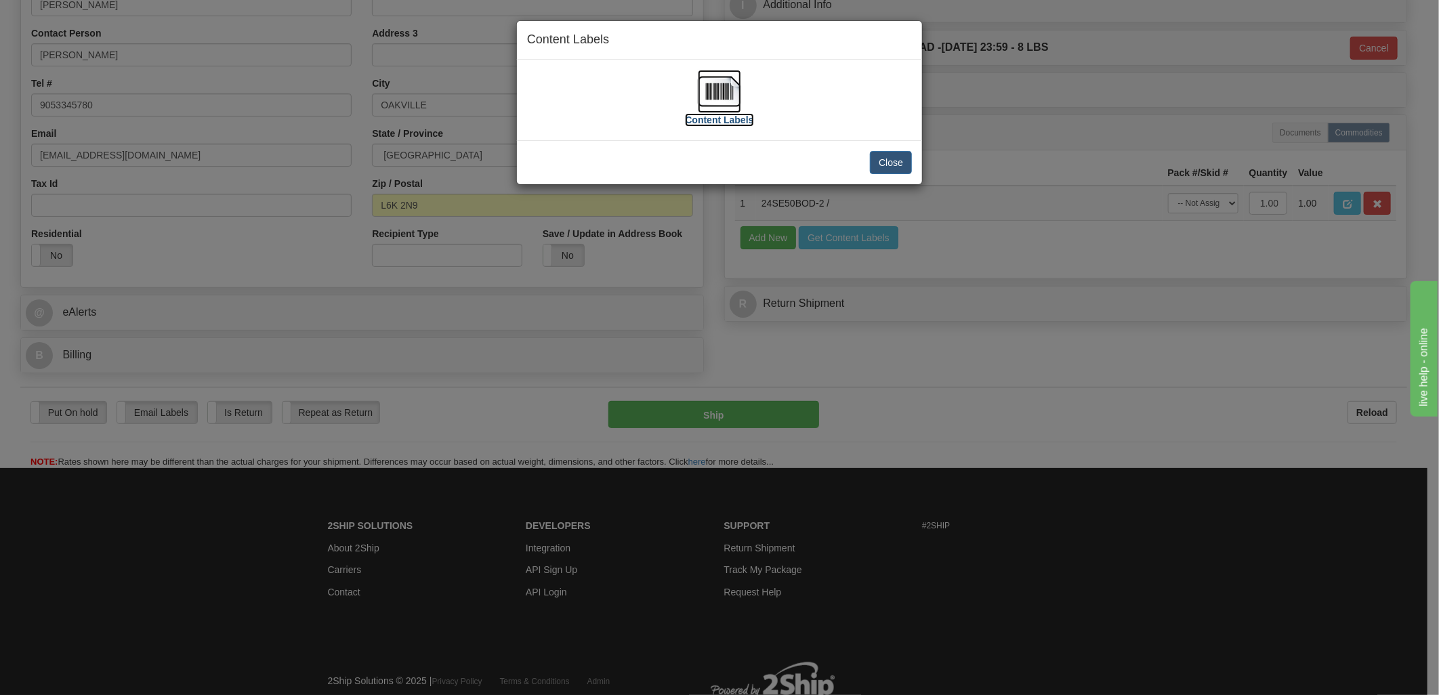
click at [728, 92] on img at bounding box center [719, 91] width 43 height 43
click at [894, 163] on button "Close" at bounding box center [891, 162] width 42 height 23
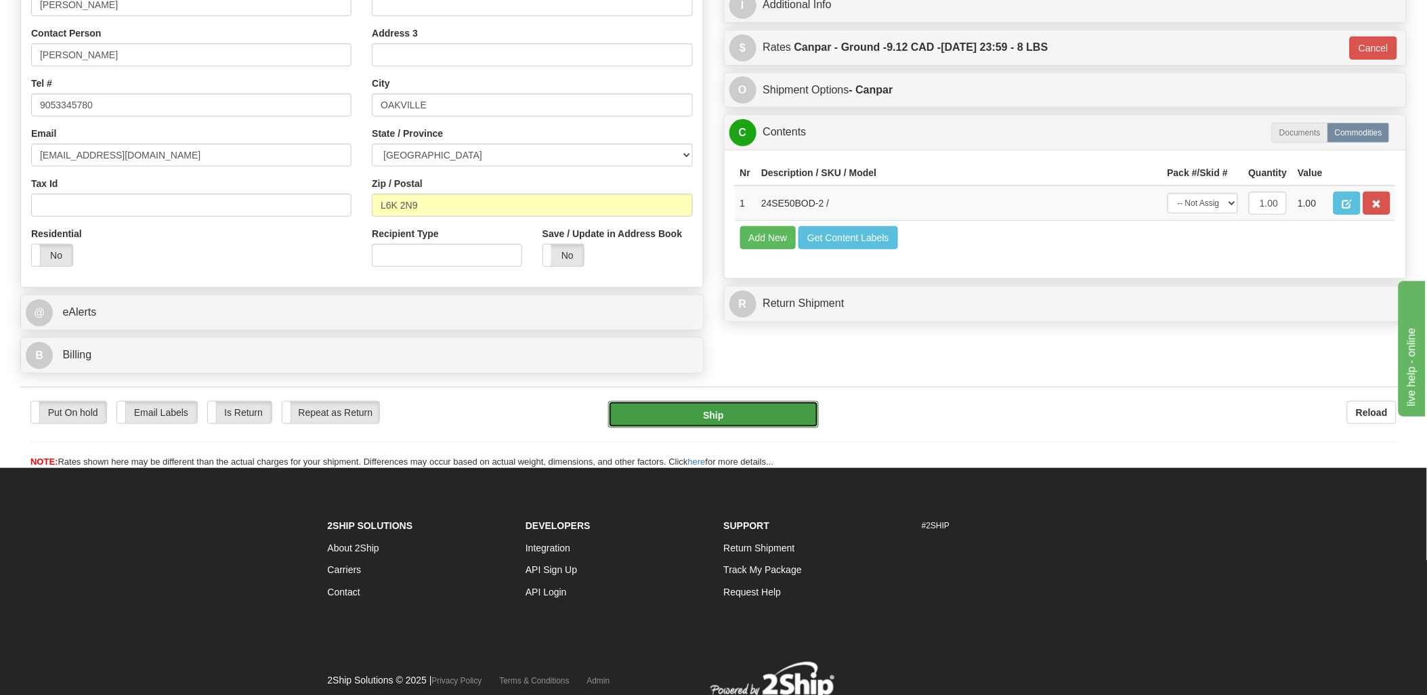
click at [735, 408] on button "Ship" at bounding box center [713, 414] width 211 height 27
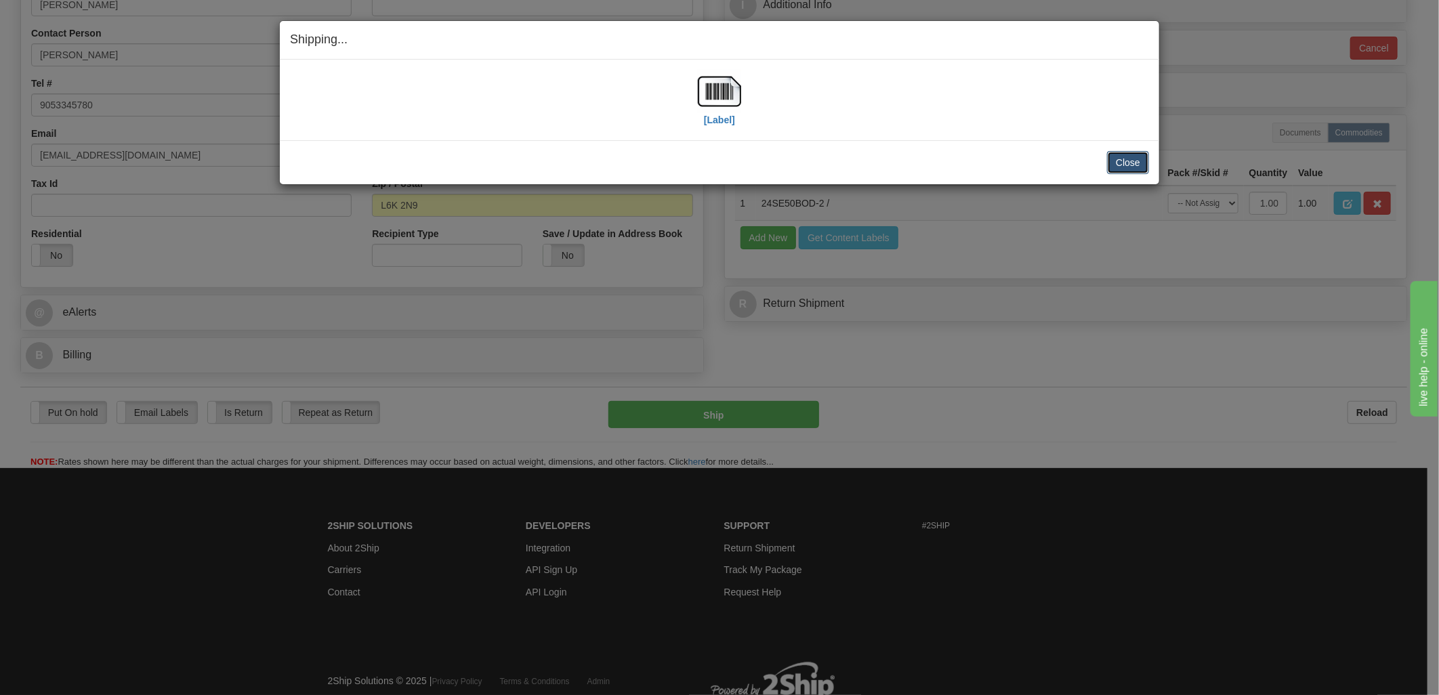
click at [1112, 158] on button "Close" at bounding box center [1128, 162] width 42 height 23
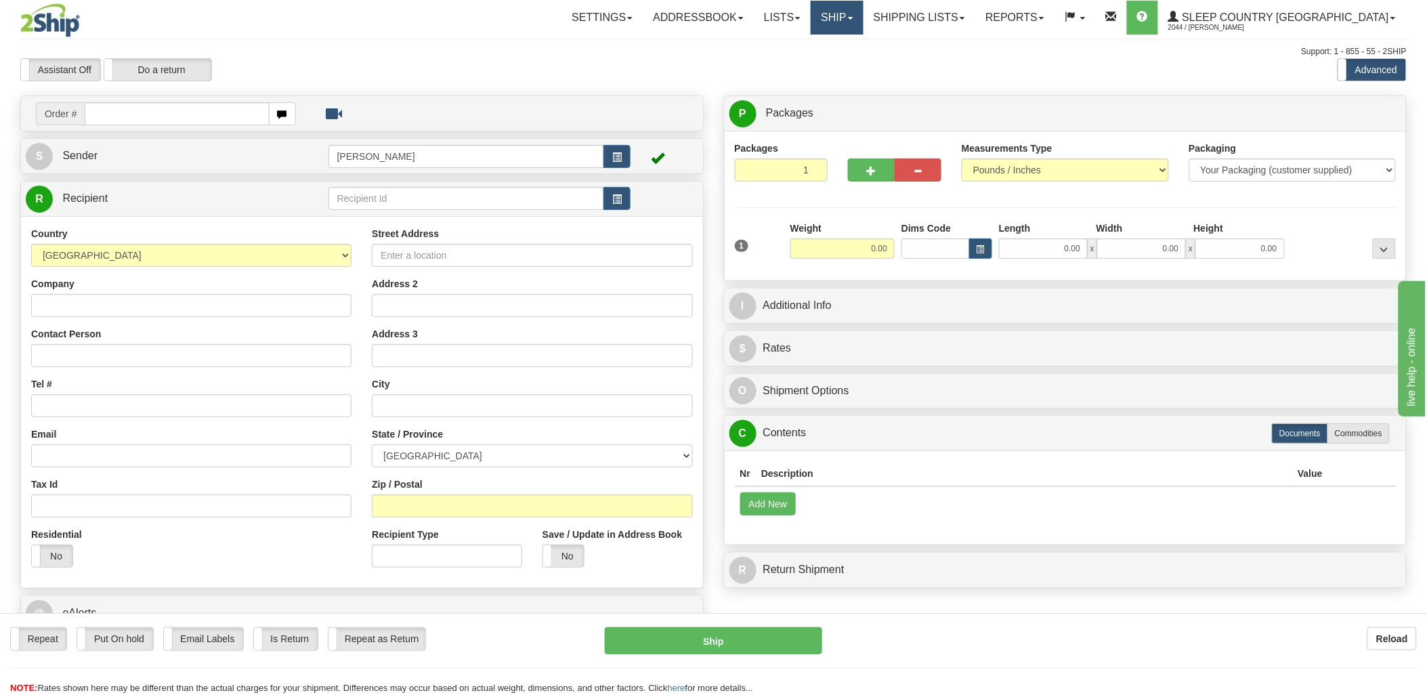
click at [863, 18] on link "Ship" at bounding box center [837, 18] width 52 height 34
click at [975, 29] on link "Shipping lists" at bounding box center [920, 18] width 112 height 34
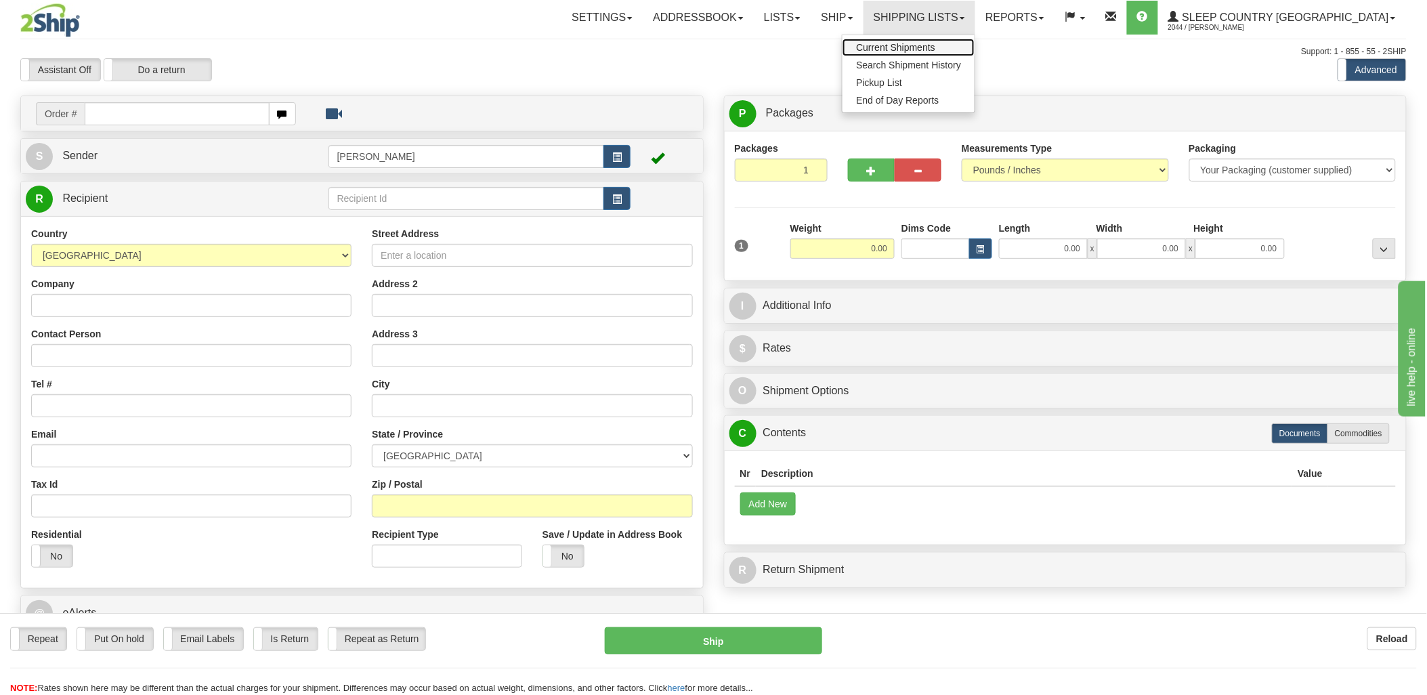
click at [935, 42] on span "Current Shipments" at bounding box center [895, 47] width 79 height 11
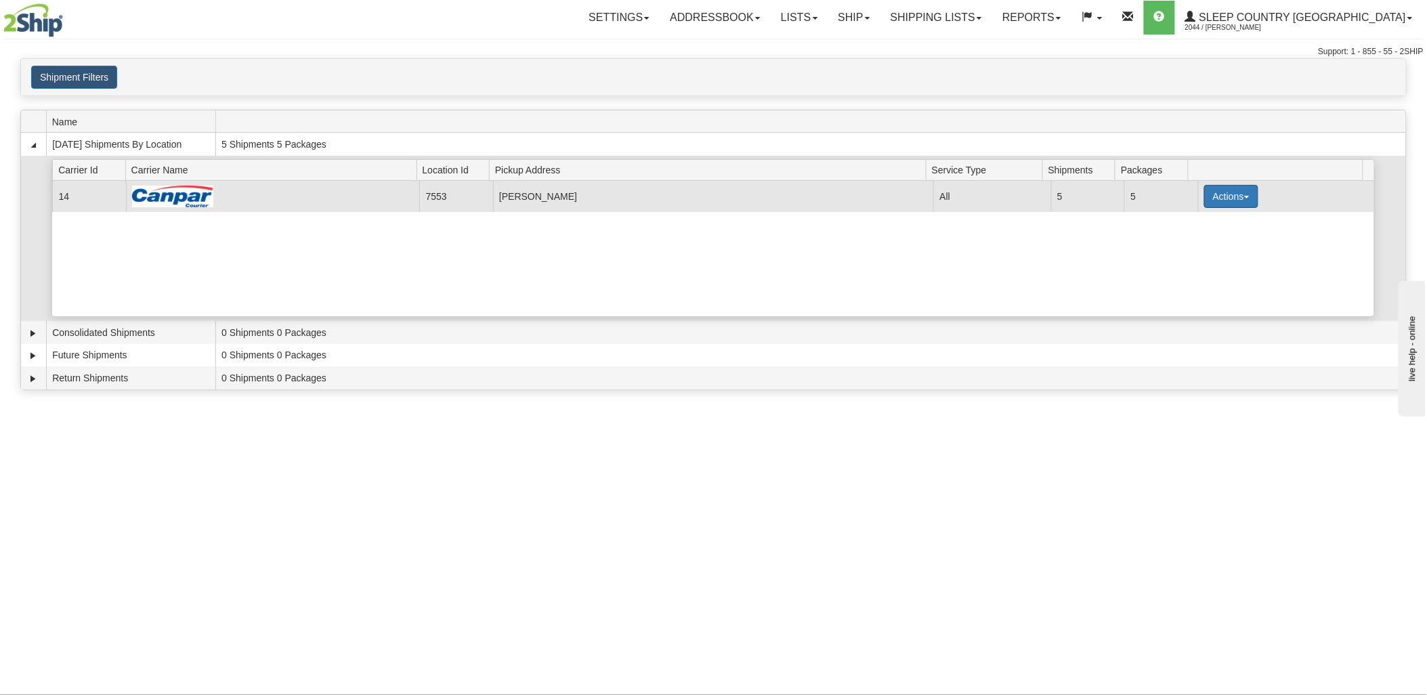
click at [1230, 194] on button "Actions" at bounding box center [1231, 196] width 54 height 23
click at [1187, 293] on span "Print" at bounding box center [1177, 291] width 28 height 9
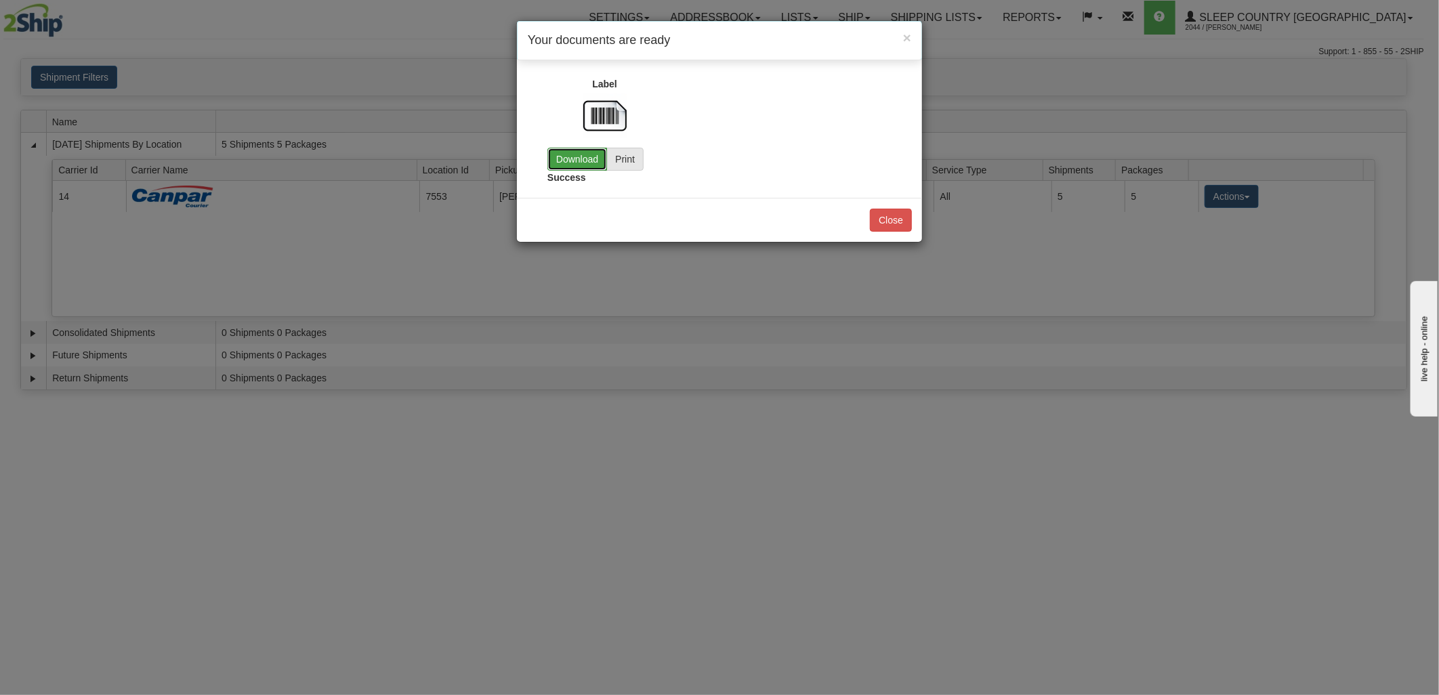
click at [570, 160] on link "Download" at bounding box center [577, 159] width 60 height 23
